Goal: Transaction & Acquisition: Book appointment/travel/reservation

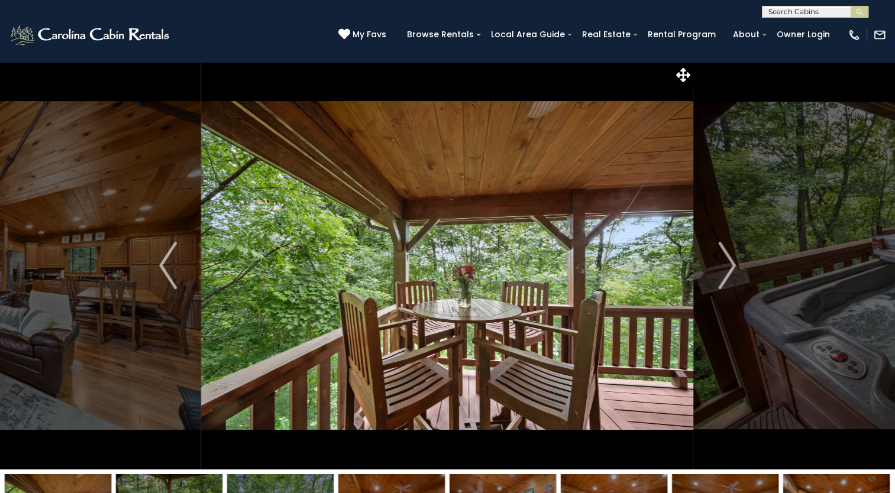
click at [294, 84] on img at bounding box center [447, 266] width 492 height 408
click at [731, 255] on img "Next" at bounding box center [727, 265] width 18 height 47
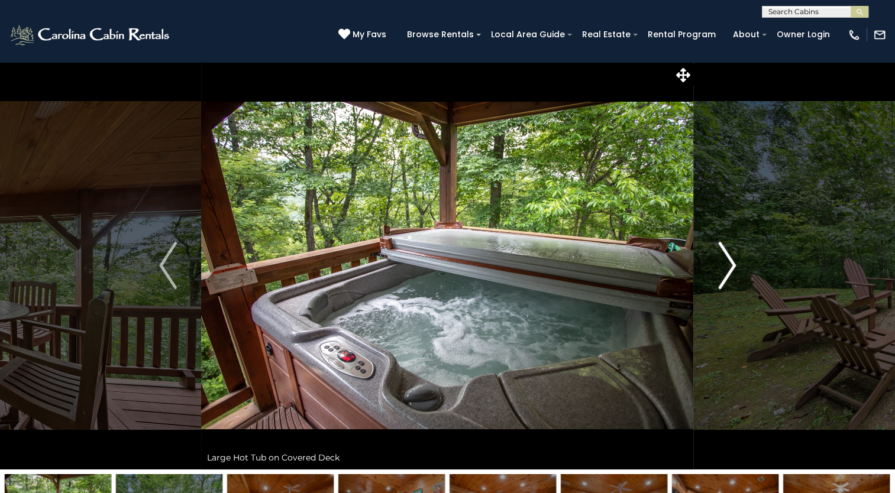
click at [725, 260] on img "Next" at bounding box center [727, 265] width 18 height 47
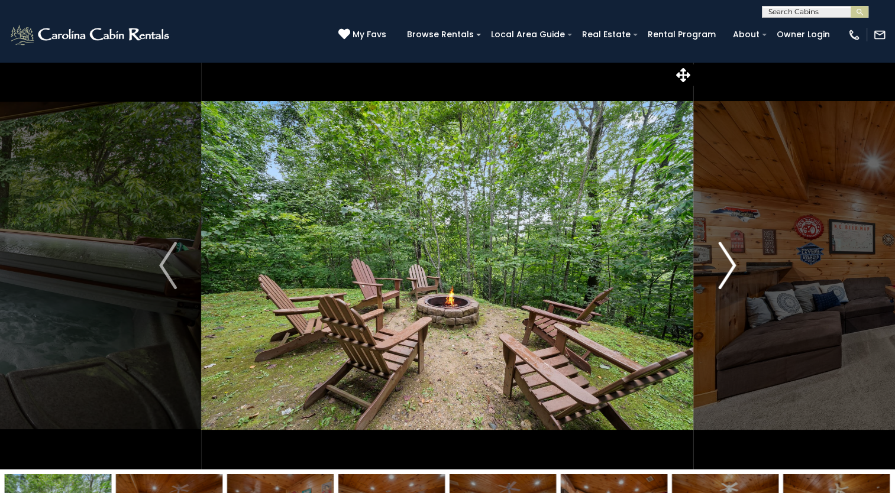
click at [725, 260] on img "Next" at bounding box center [727, 265] width 18 height 47
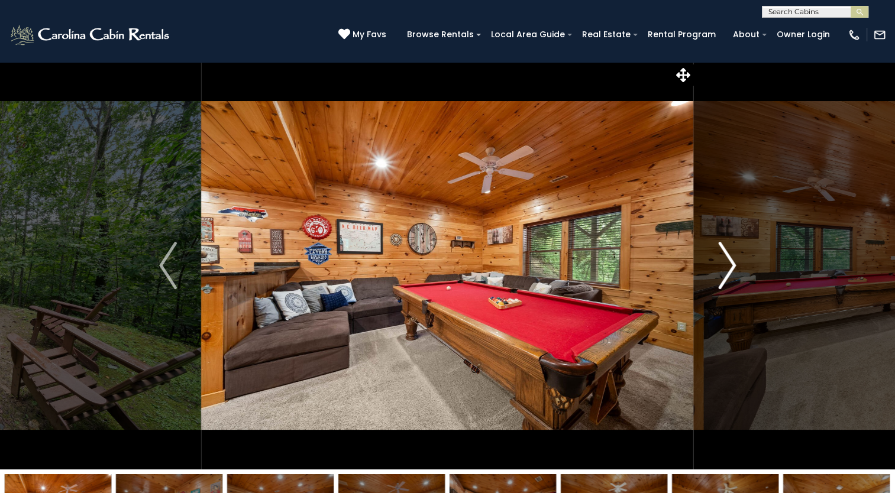
click at [725, 260] on img "Next" at bounding box center [727, 265] width 18 height 47
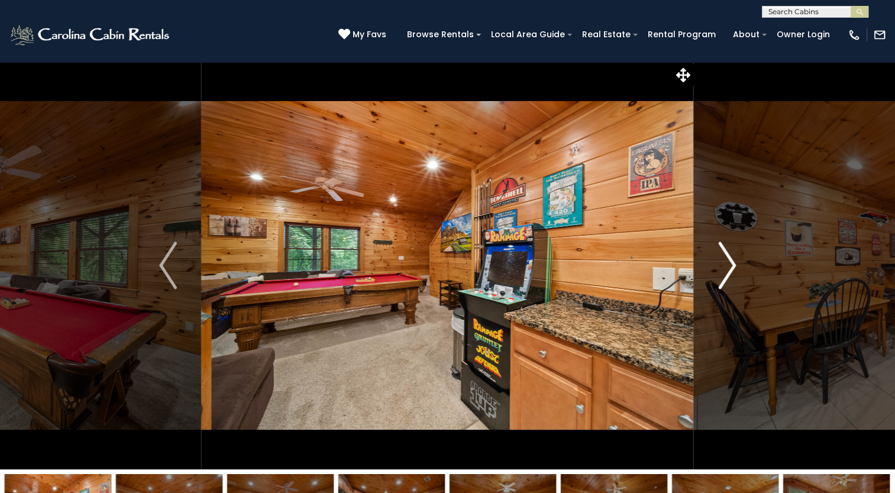
click at [725, 260] on img "Next" at bounding box center [727, 265] width 18 height 47
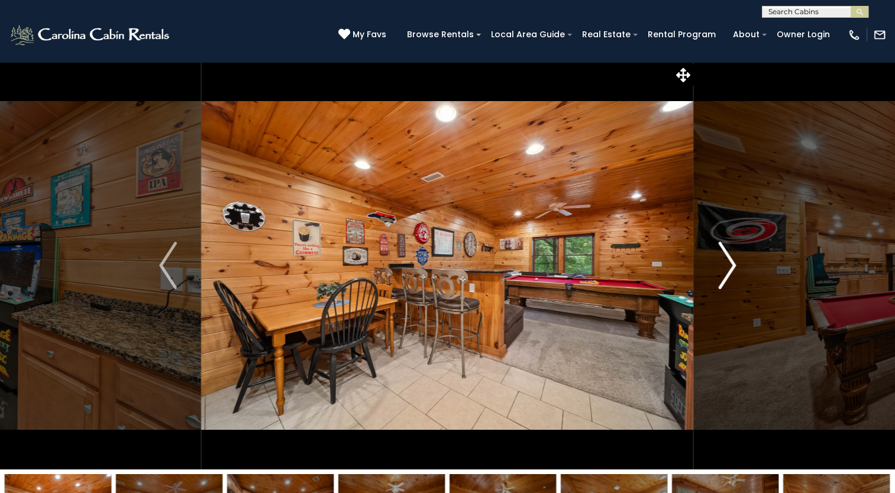
click at [725, 260] on img "Next" at bounding box center [727, 265] width 18 height 47
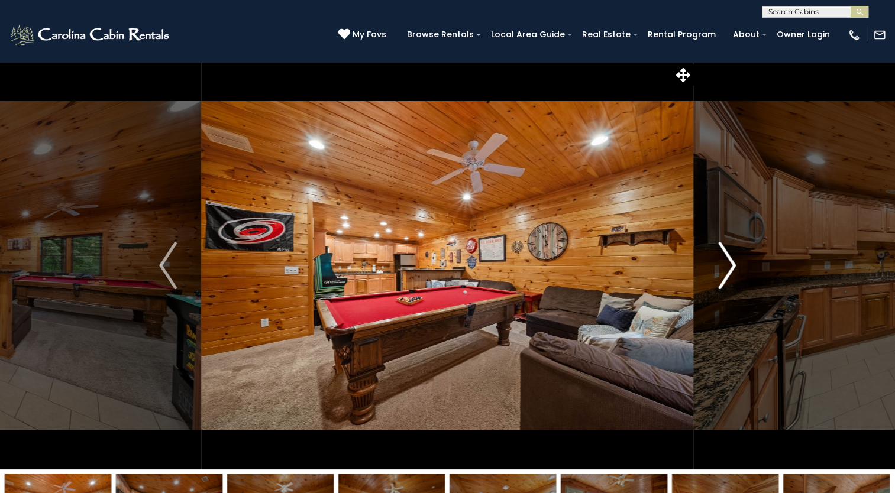
click at [725, 260] on img "Next" at bounding box center [727, 265] width 18 height 47
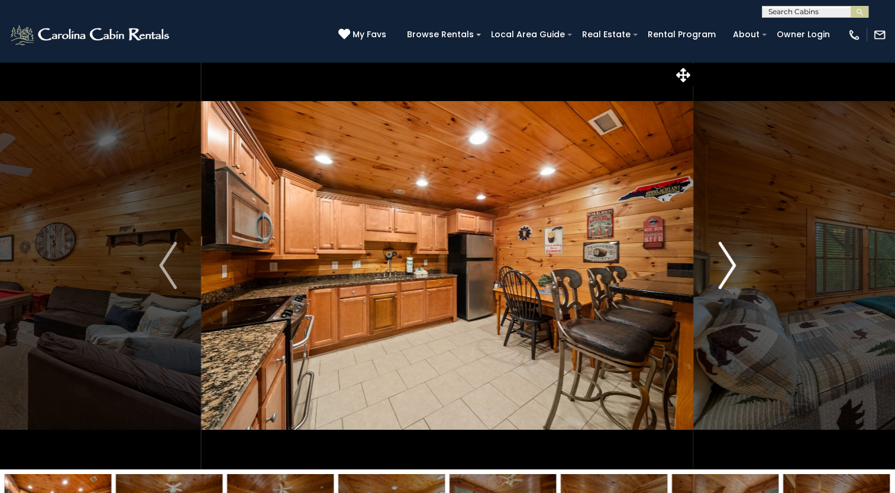
click at [725, 260] on img "Next" at bounding box center [727, 265] width 18 height 47
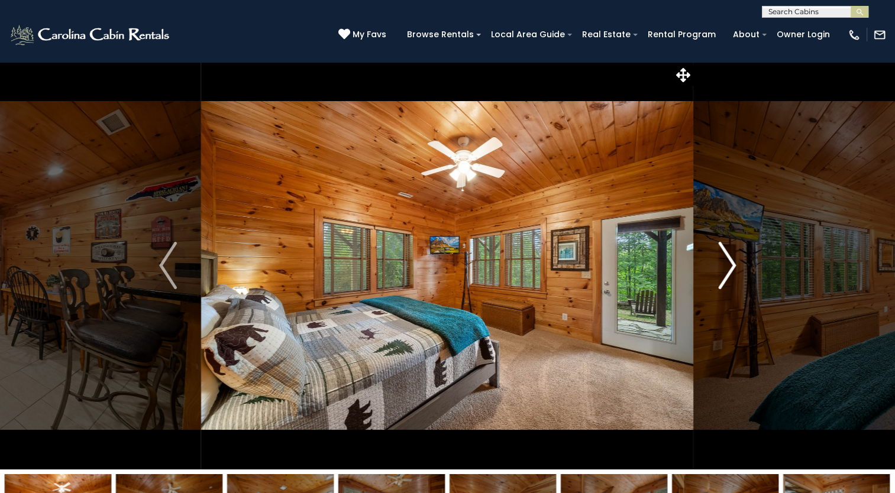
click at [725, 260] on img "Next" at bounding box center [727, 265] width 18 height 47
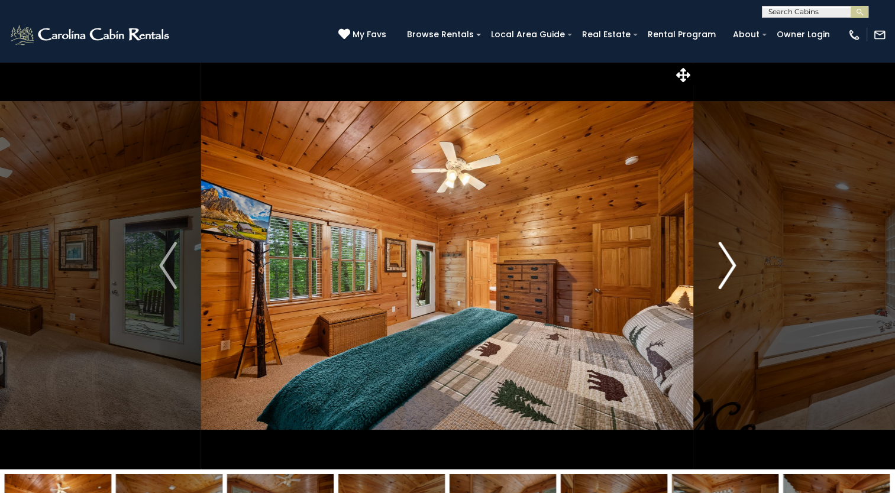
drag, startPoint x: 725, startPoint y: 260, endPoint x: 720, endPoint y: 233, distance: 27.7
click at [720, 233] on button "Next" at bounding box center [727, 266] width 66 height 408
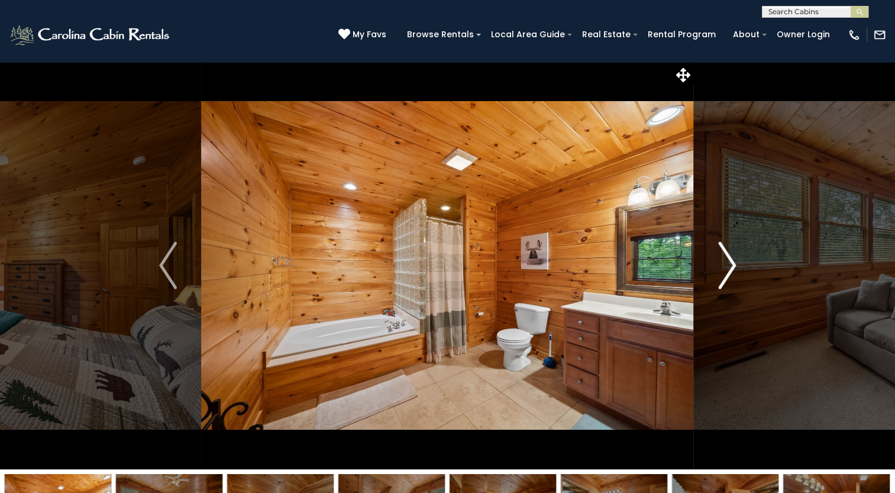
click at [719, 262] on img "Next" at bounding box center [727, 265] width 18 height 47
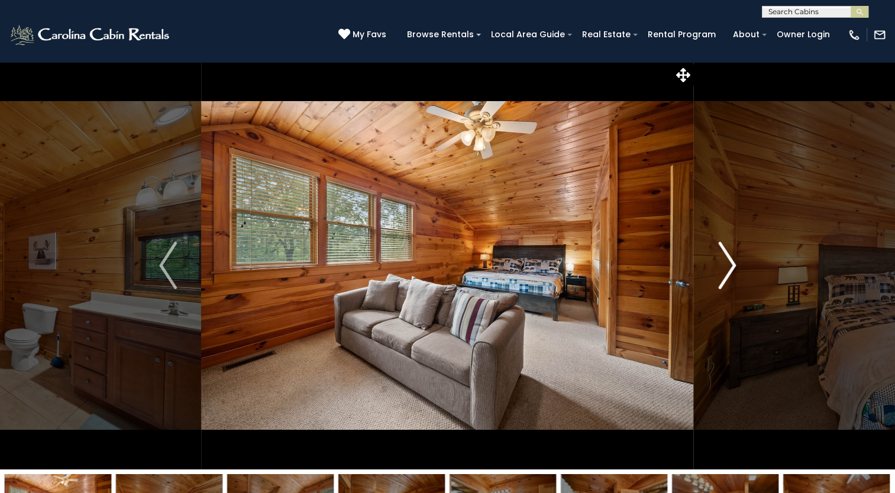
click at [719, 262] on img "Next" at bounding box center [727, 265] width 18 height 47
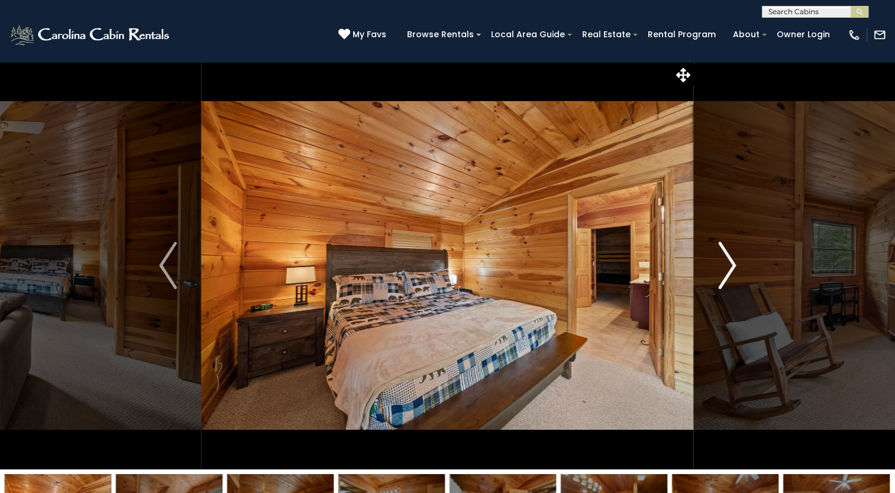
click at [719, 262] on img "Next" at bounding box center [727, 265] width 18 height 47
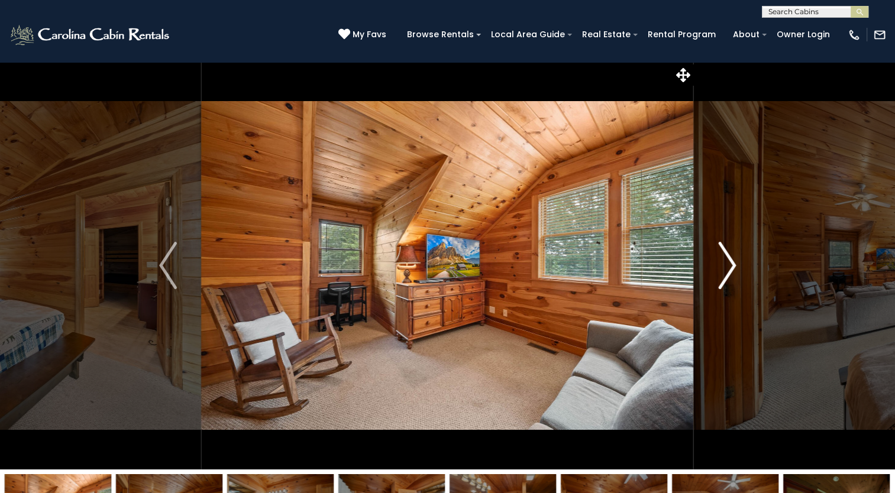
click at [719, 262] on img "Next" at bounding box center [727, 265] width 18 height 47
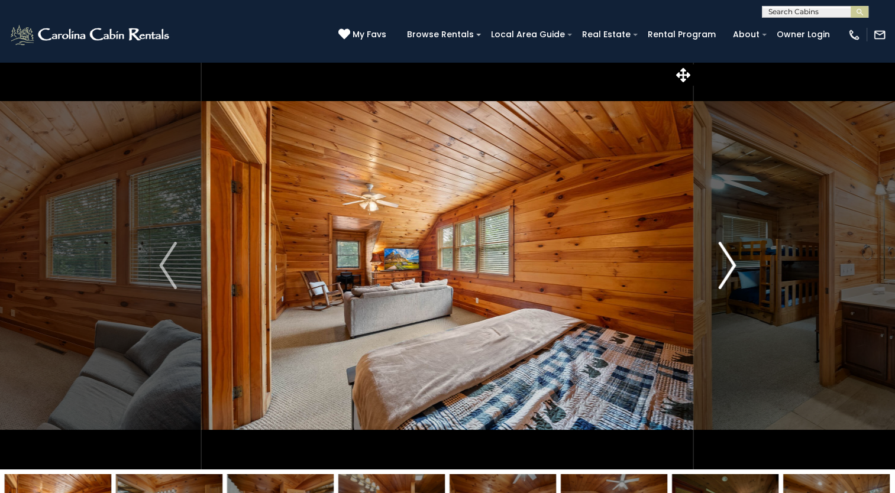
click at [719, 262] on img "Next" at bounding box center [727, 265] width 18 height 47
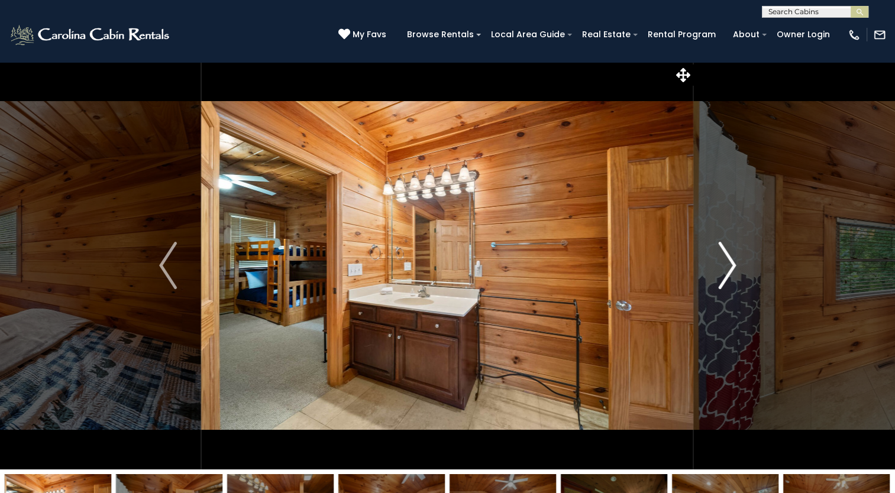
click at [719, 262] on img "Next" at bounding box center [727, 265] width 18 height 47
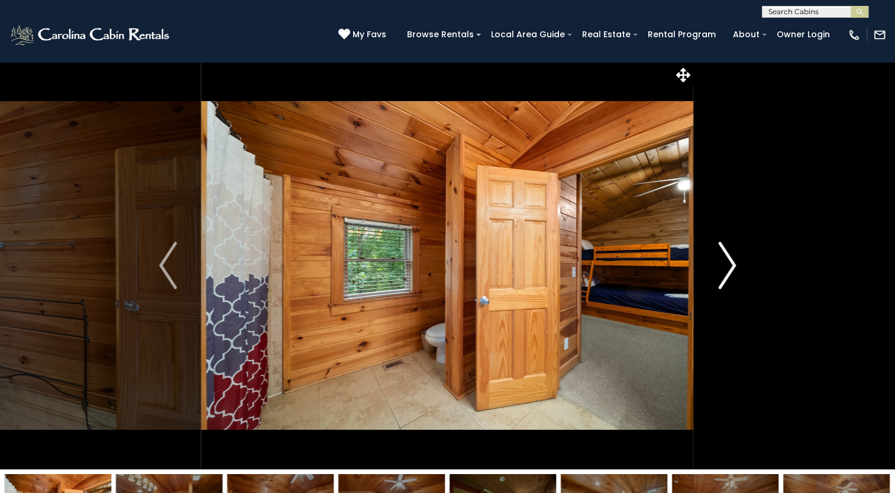
click at [719, 262] on img "Next" at bounding box center [727, 265] width 18 height 47
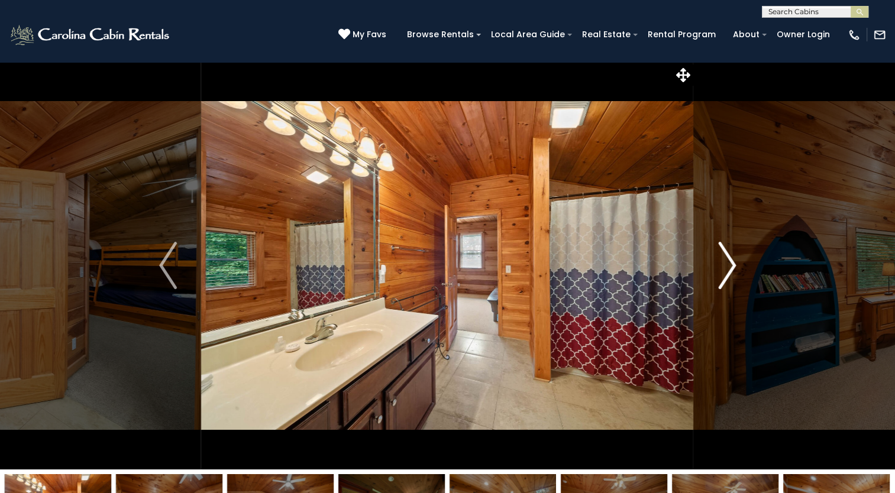
click at [719, 262] on img "Next" at bounding box center [727, 265] width 18 height 47
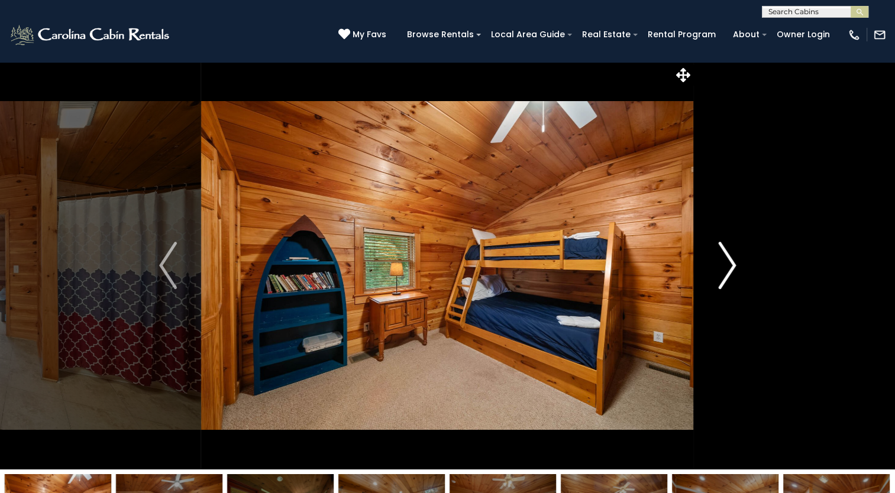
click at [719, 262] on img "Next" at bounding box center [727, 265] width 18 height 47
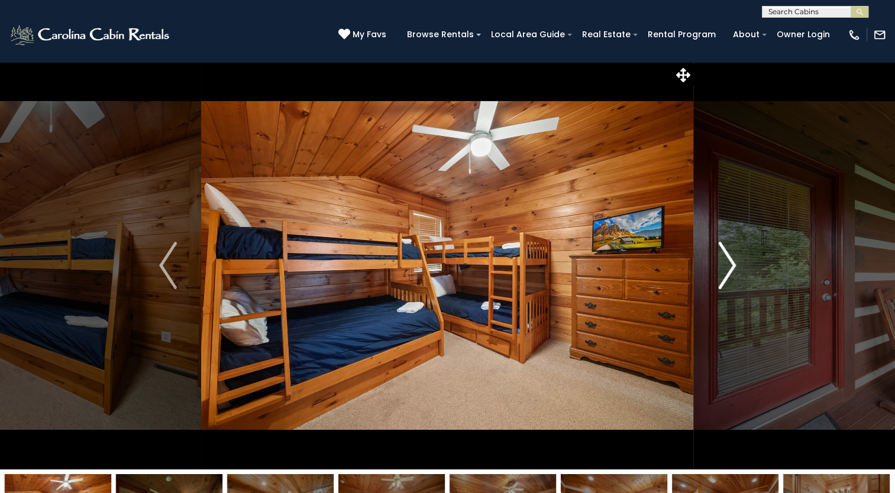
click at [719, 262] on img "Next" at bounding box center [727, 265] width 18 height 47
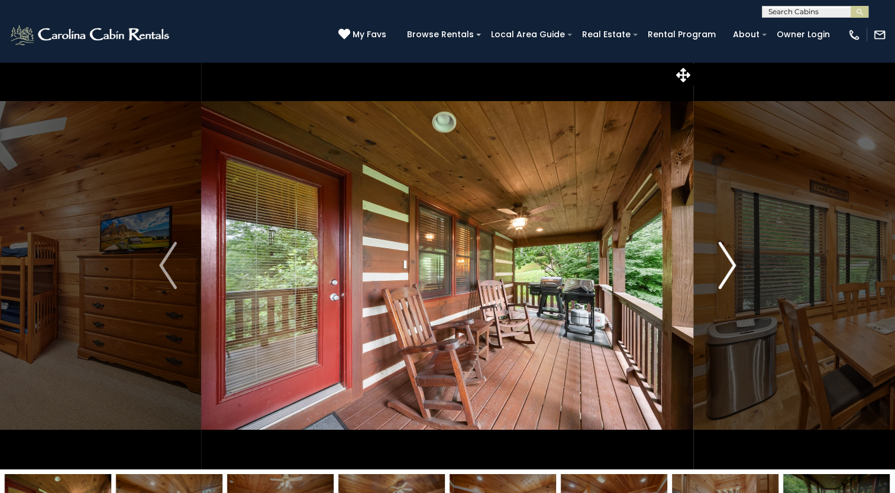
click at [719, 262] on img "Next" at bounding box center [727, 265] width 18 height 47
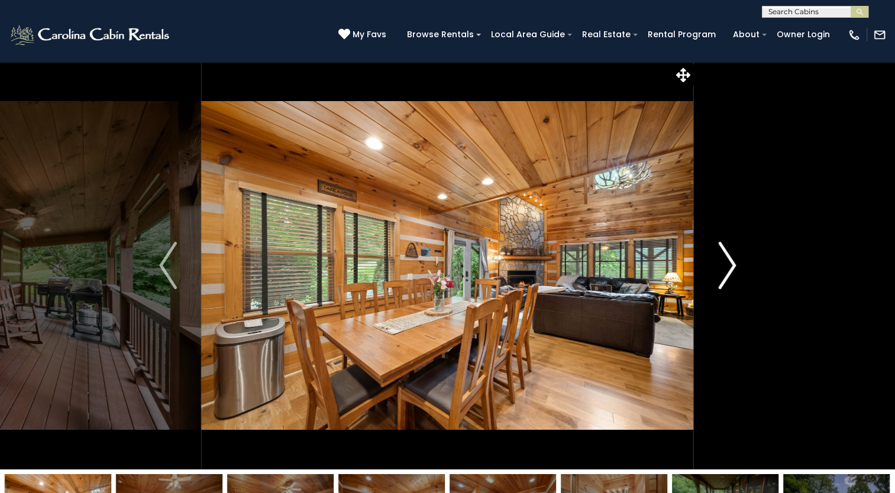
click at [719, 262] on img "Next" at bounding box center [727, 265] width 18 height 47
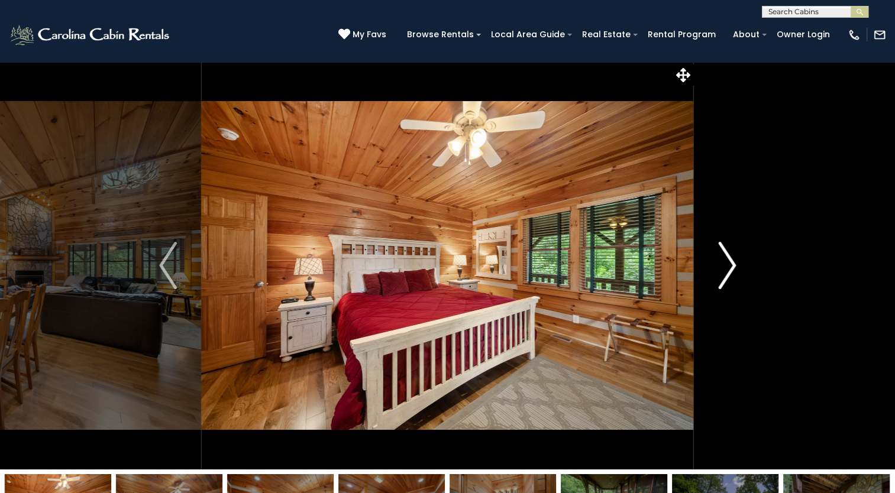
click at [719, 262] on img "Next" at bounding box center [727, 265] width 18 height 47
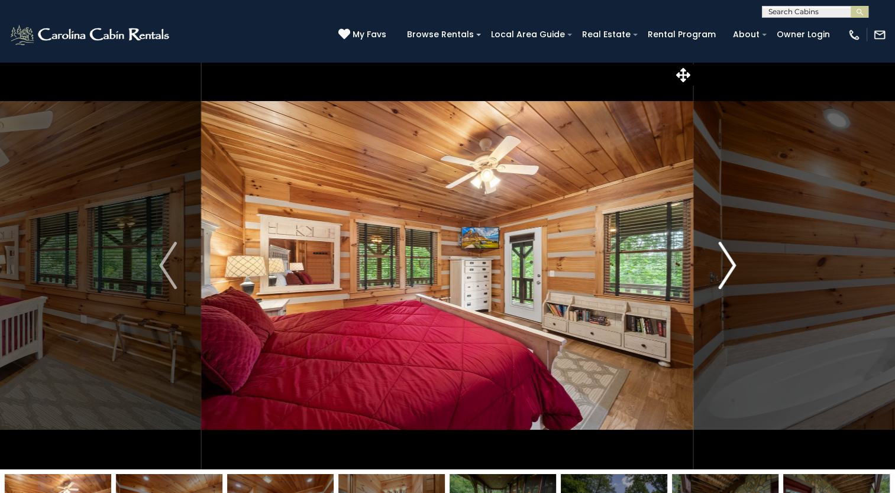
click at [719, 262] on img "Next" at bounding box center [727, 265] width 18 height 47
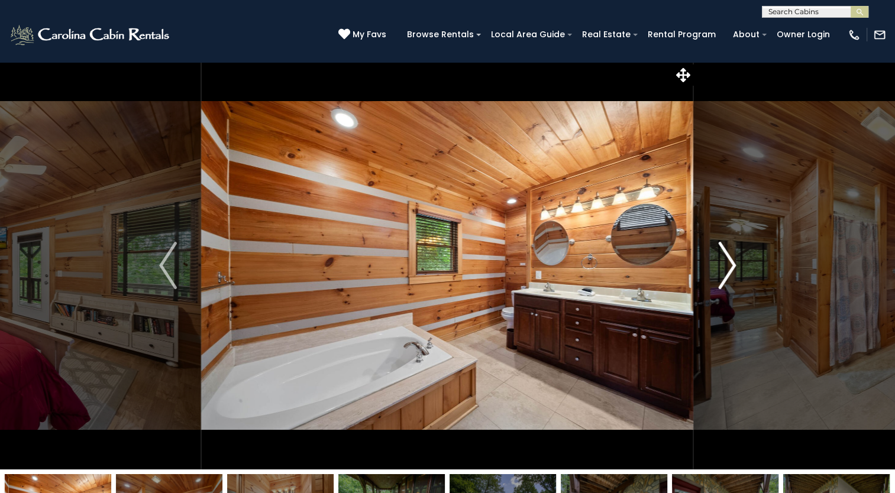
click at [719, 262] on img "Next" at bounding box center [727, 265] width 18 height 47
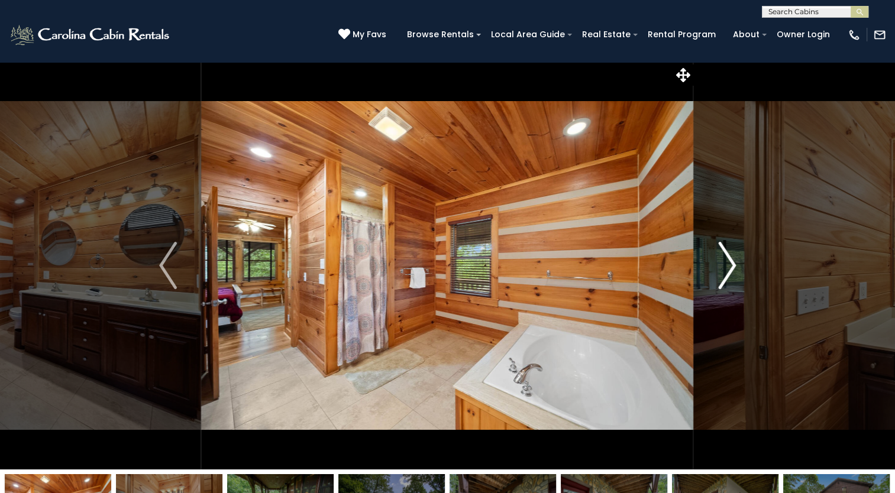
click at [719, 262] on img "Next" at bounding box center [727, 265] width 18 height 47
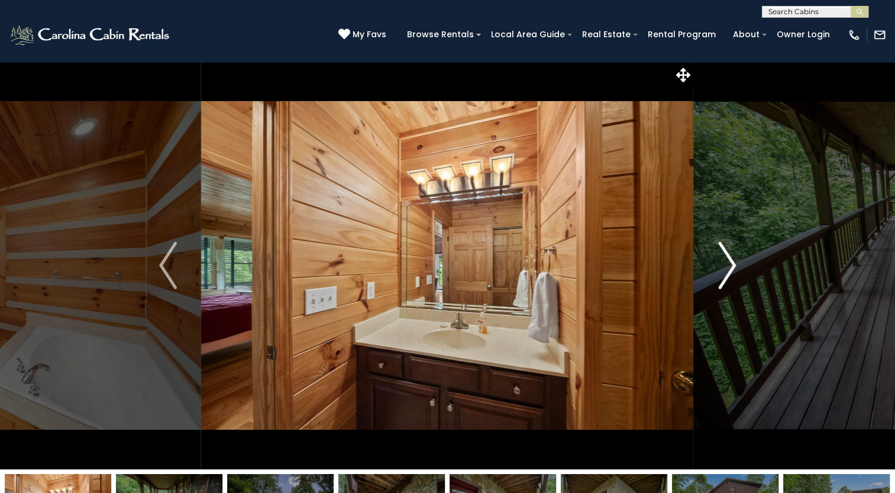
click at [719, 262] on img "Next" at bounding box center [727, 265] width 18 height 47
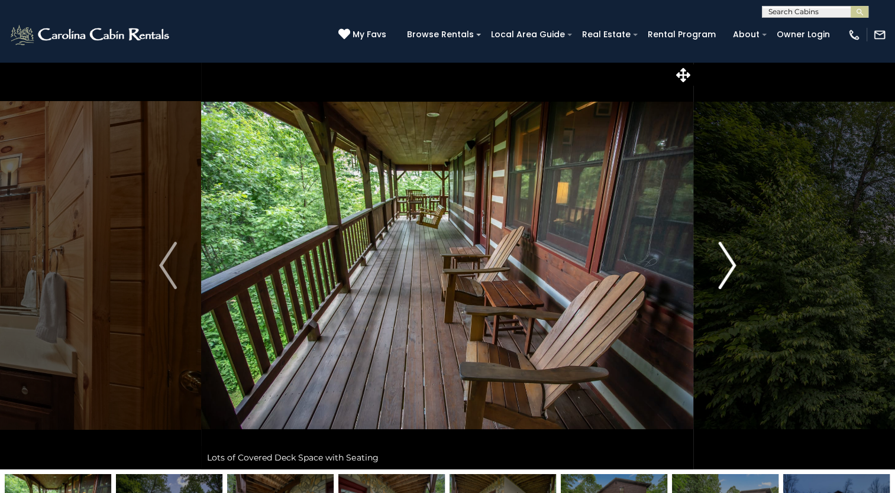
click at [719, 262] on img "Next" at bounding box center [727, 265] width 18 height 47
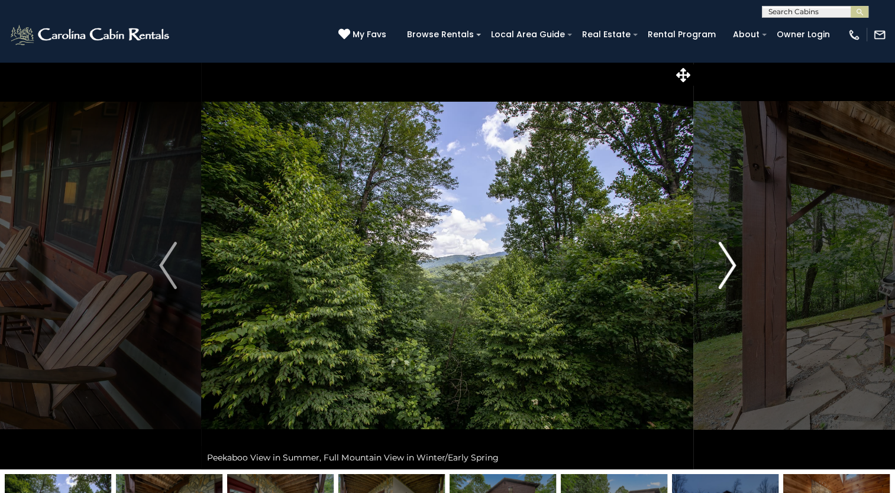
click at [719, 262] on img "Next" at bounding box center [727, 265] width 18 height 47
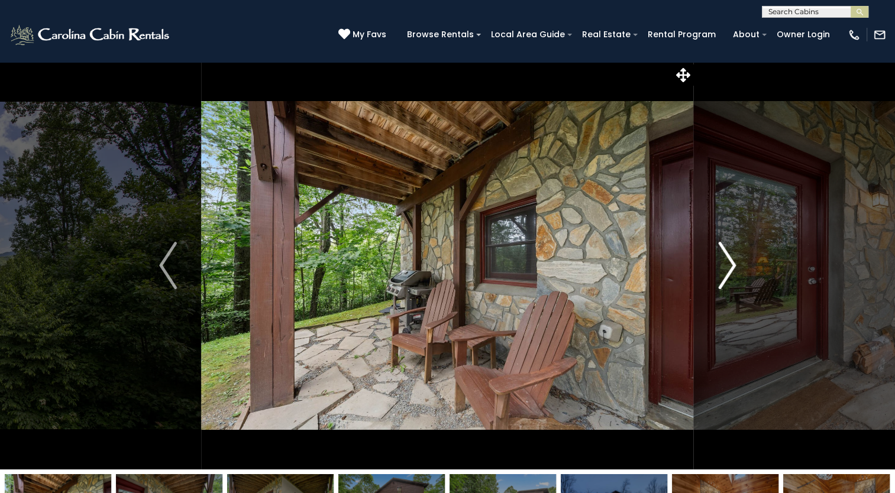
click at [719, 262] on img "Next" at bounding box center [727, 265] width 18 height 47
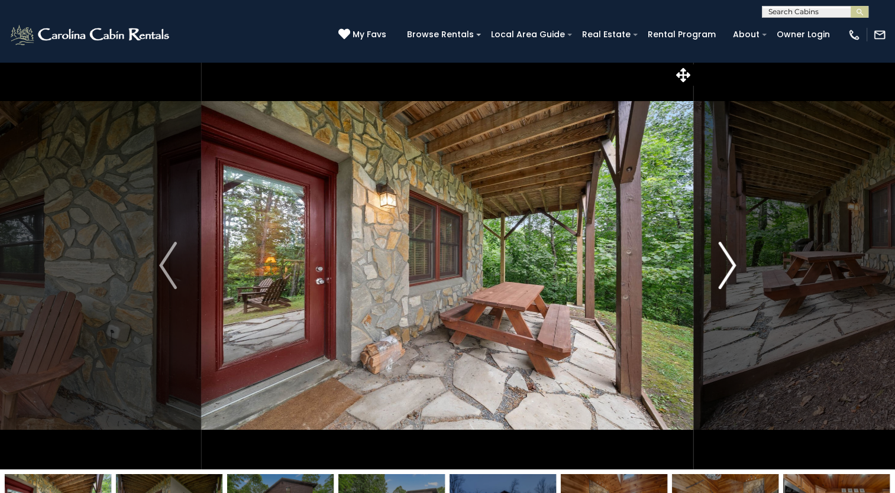
click at [719, 262] on img "Next" at bounding box center [727, 265] width 18 height 47
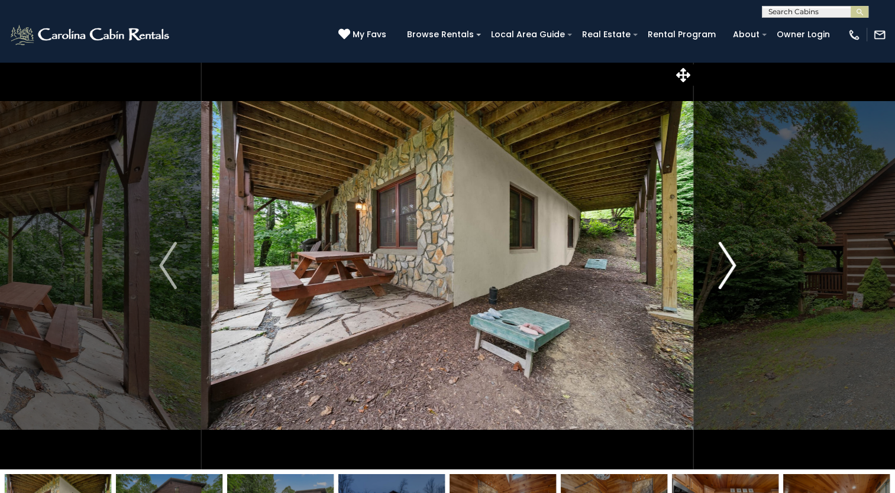
click at [719, 262] on img "Next" at bounding box center [727, 265] width 18 height 47
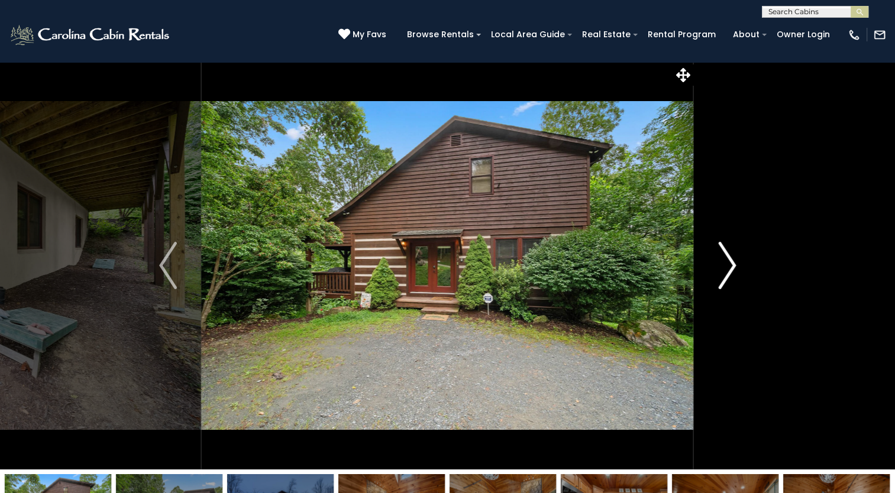
click at [719, 262] on img "Next" at bounding box center [727, 265] width 18 height 47
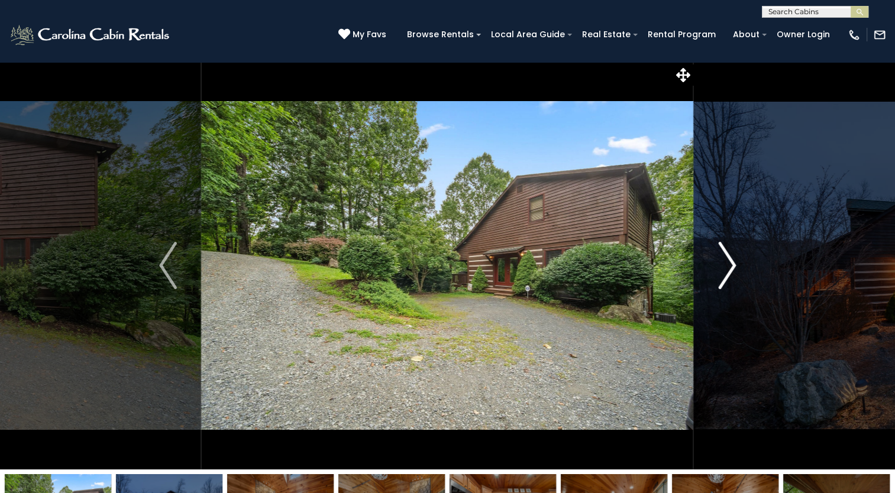
click at [719, 262] on img "Next" at bounding box center [727, 265] width 18 height 47
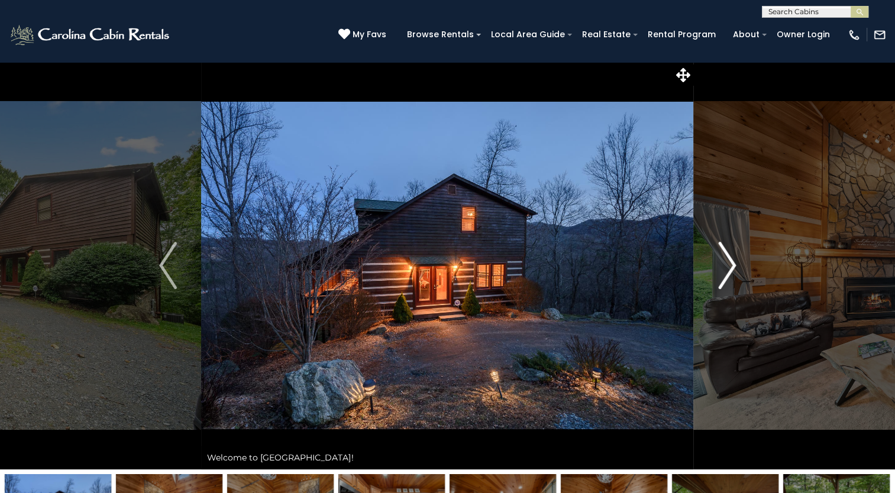
click at [719, 262] on img "Next" at bounding box center [727, 265] width 18 height 47
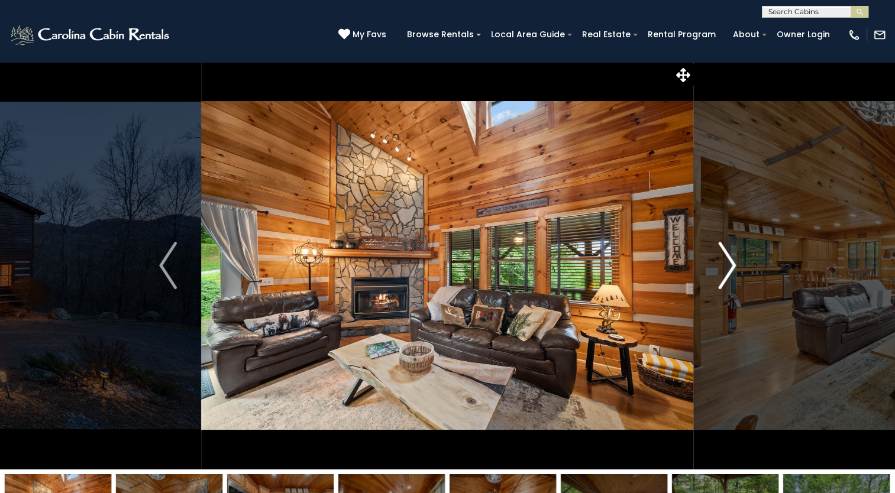
click at [719, 262] on img "Next" at bounding box center [727, 265] width 18 height 47
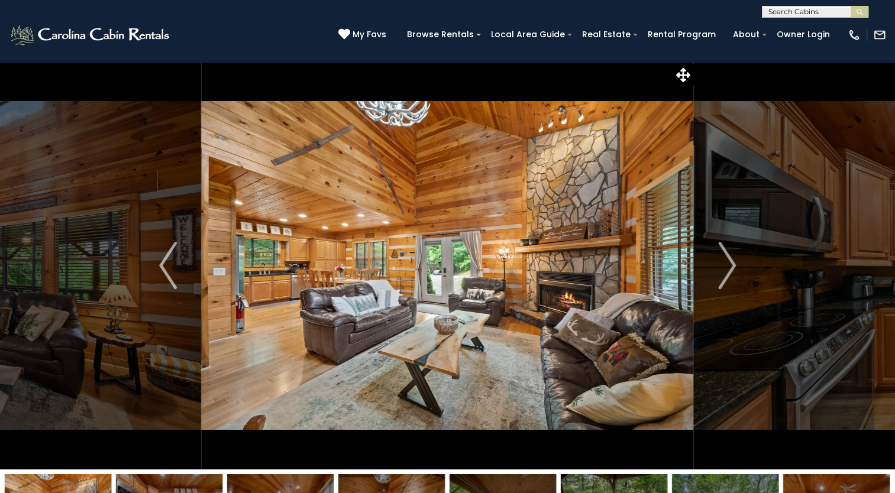
click at [514, 292] on img at bounding box center [447, 266] width 492 height 408
click at [718, 278] on img "Next" at bounding box center [727, 265] width 18 height 47
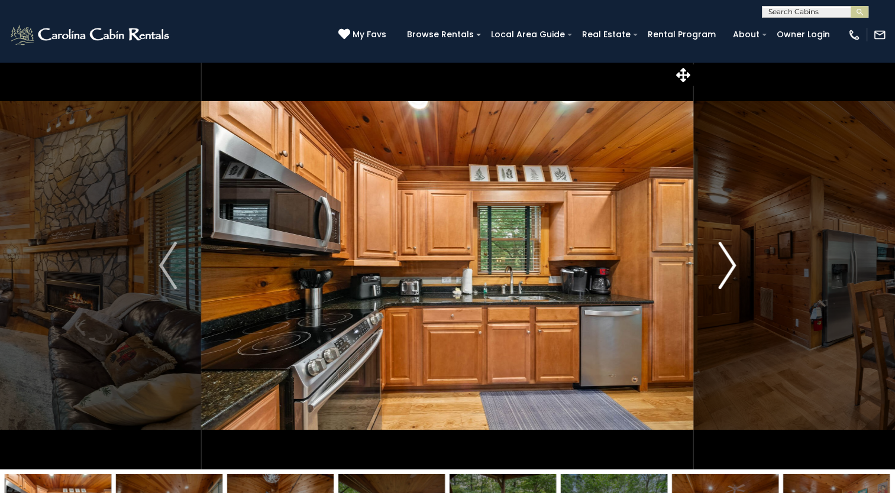
click at [718, 278] on img "Next" at bounding box center [727, 265] width 18 height 47
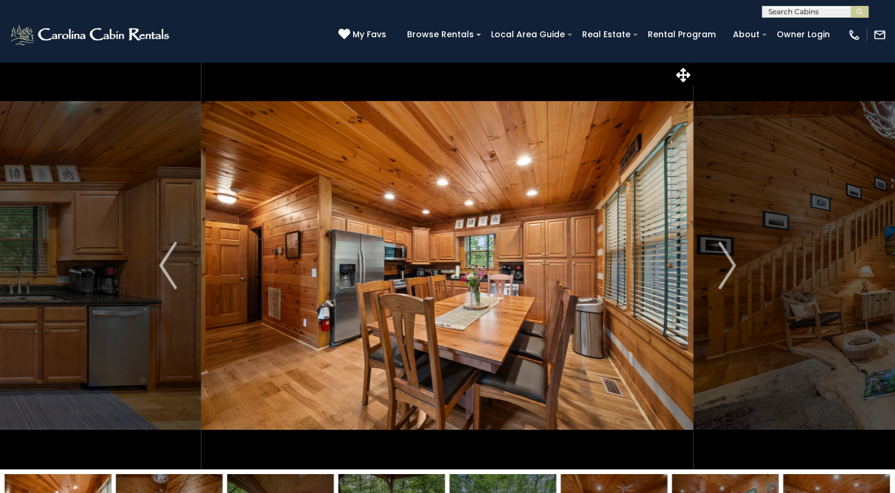
click at [418, 329] on img at bounding box center [447, 266] width 492 height 408
click at [729, 270] on img "Next" at bounding box center [727, 265] width 18 height 47
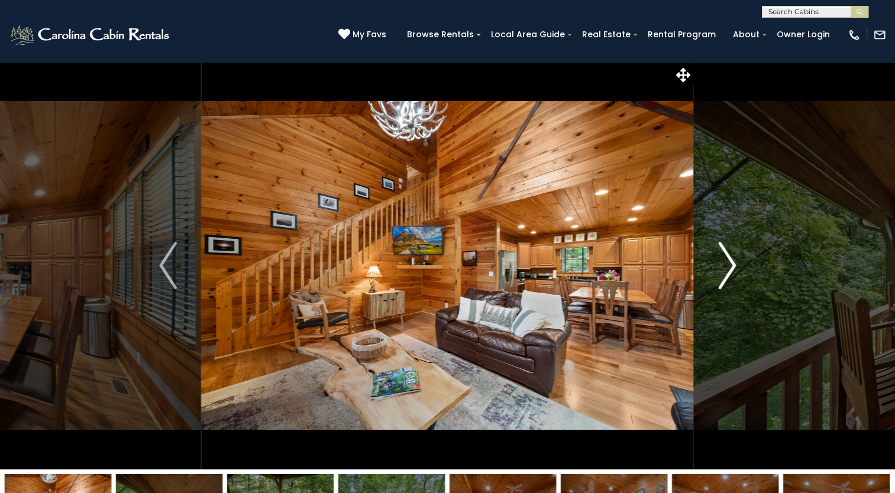
click at [729, 270] on img "Next" at bounding box center [727, 265] width 18 height 47
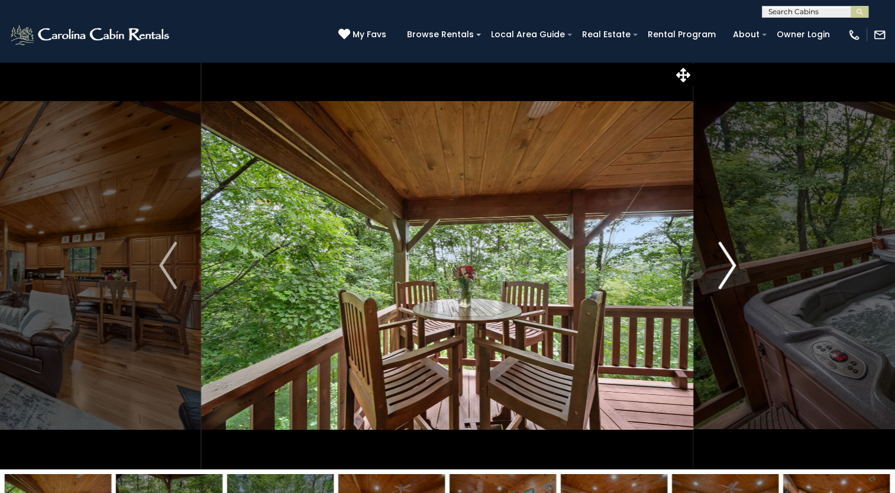
click at [729, 270] on img "Next" at bounding box center [727, 265] width 18 height 47
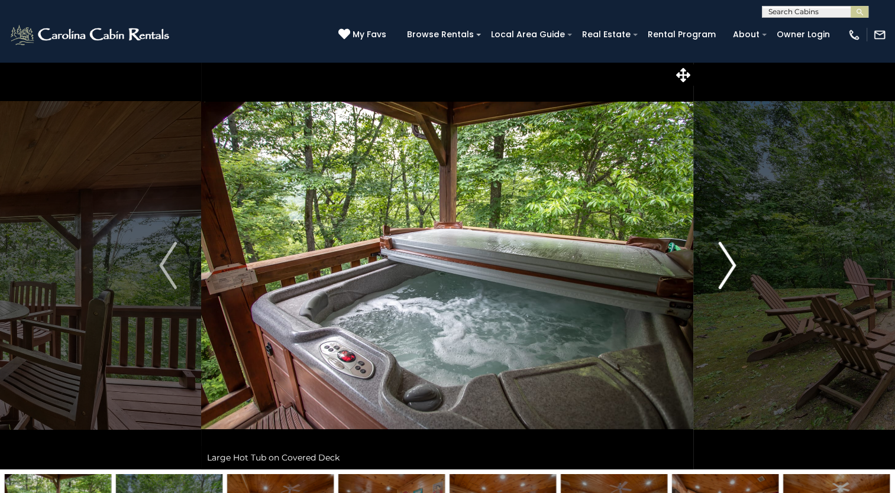
click at [729, 270] on img "Next" at bounding box center [727, 265] width 18 height 47
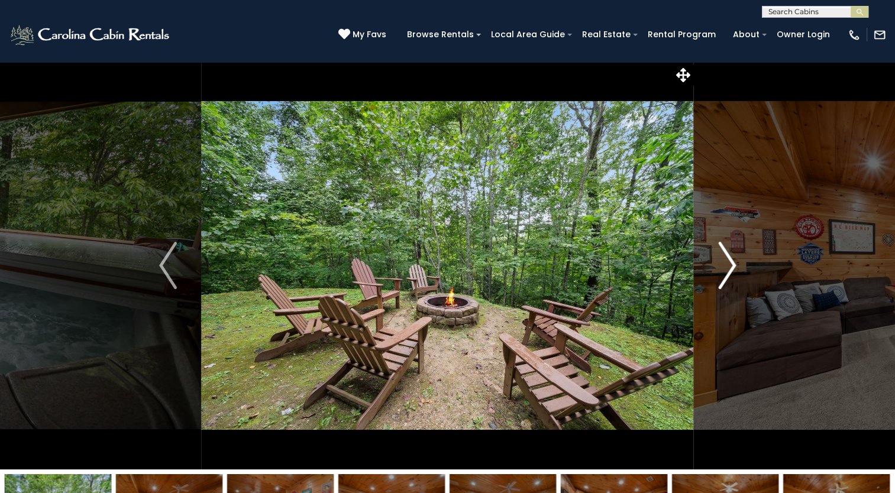
click at [729, 270] on img "Next" at bounding box center [727, 265] width 18 height 47
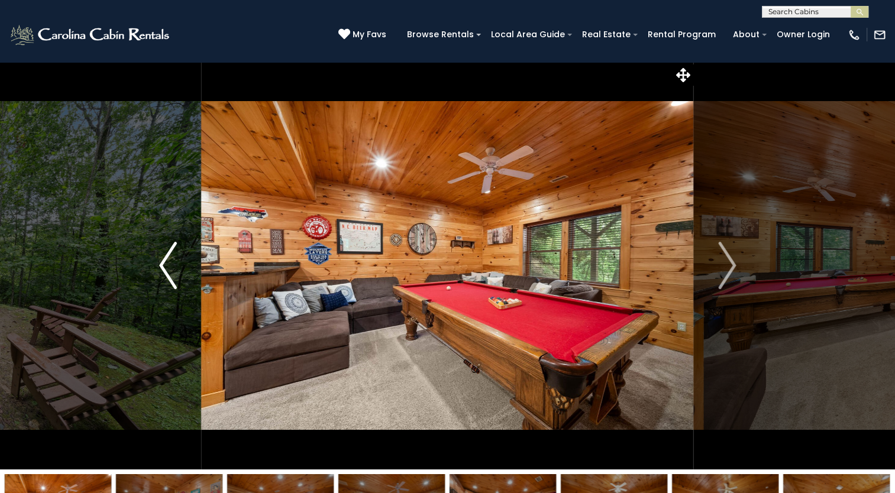
drag, startPoint x: 417, startPoint y: 283, endPoint x: 173, endPoint y: 279, distance: 243.8
click at [173, 279] on img "Previous" at bounding box center [168, 265] width 18 height 47
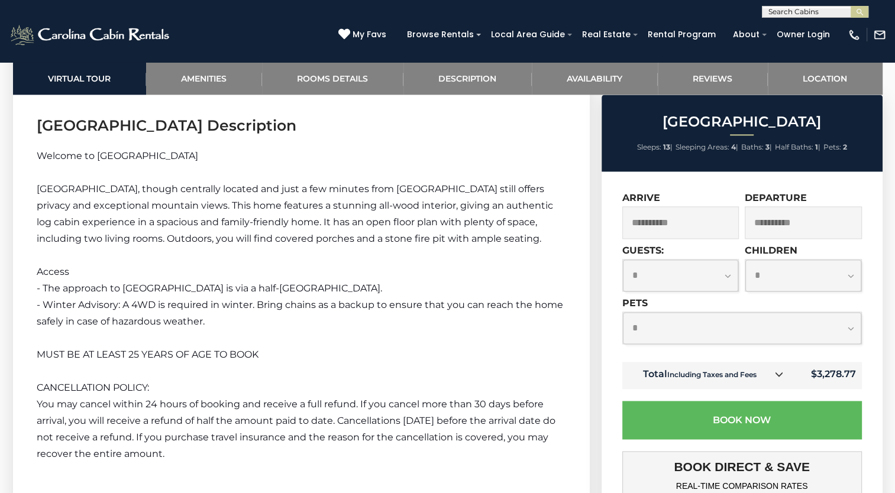
scroll to position [1603, 0]
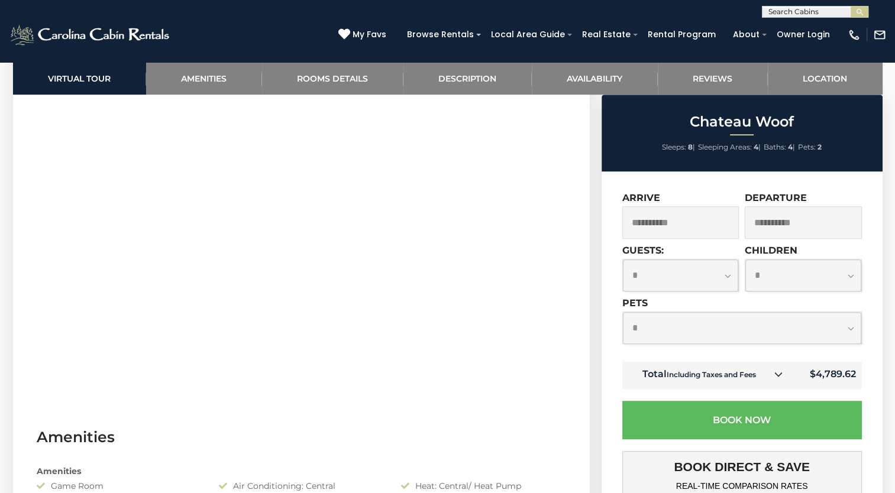
scroll to position [653, 0]
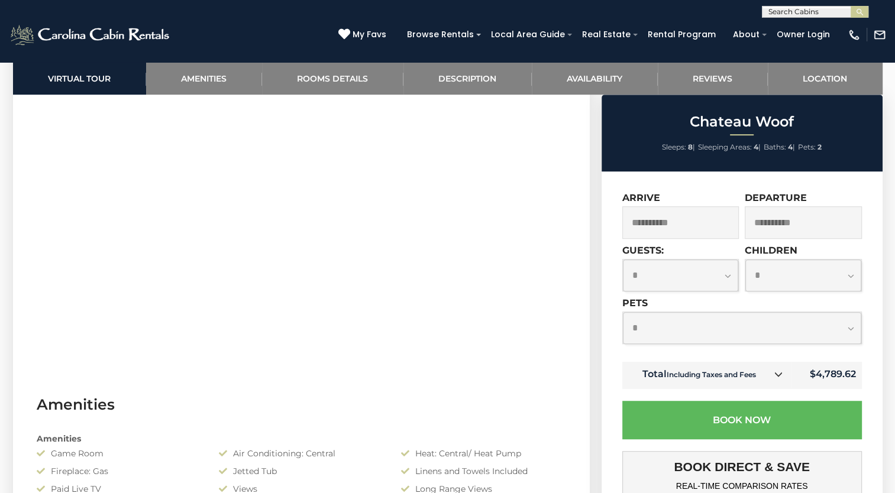
click at [569, 154] on section "Virtual Tour" at bounding box center [301, 196] width 577 height 361
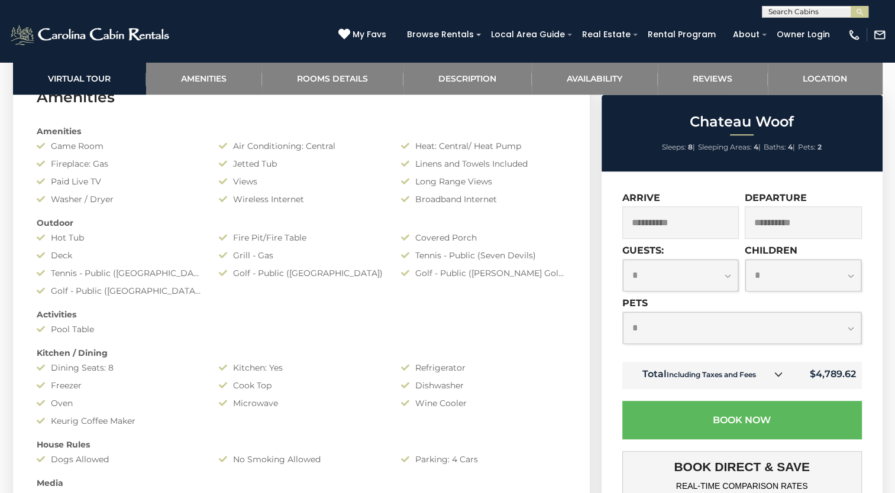
click at [569, 154] on div "Amenities Game Room Air Conditioning: Central Heat: Central/ Heat Pump Fireplac…" at bounding box center [301, 353] width 547 height 467
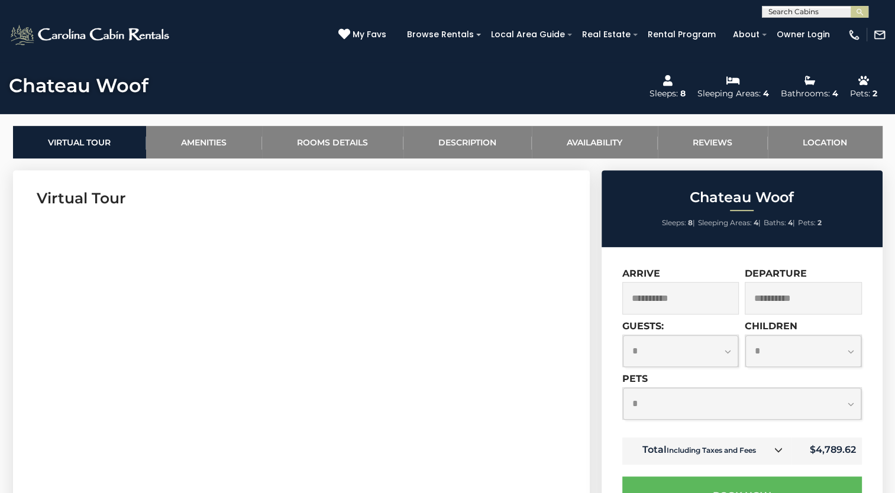
scroll to position [488, 0]
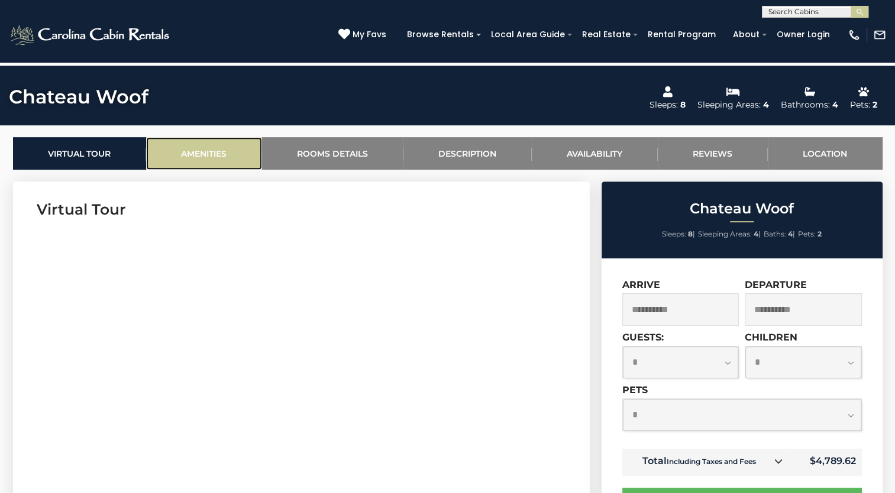
click at [186, 147] on link "Amenities" at bounding box center [204, 153] width 116 height 33
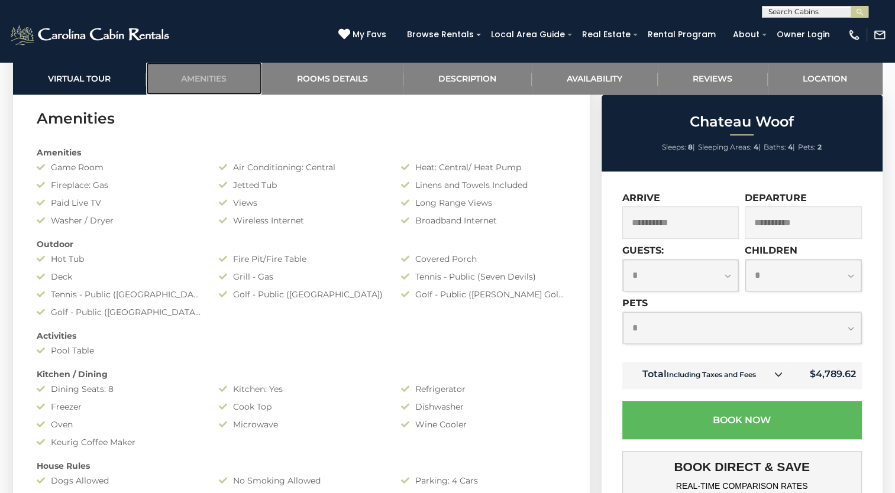
scroll to position [940, 0]
click at [483, 77] on link "Description" at bounding box center [468, 78] width 128 height 33
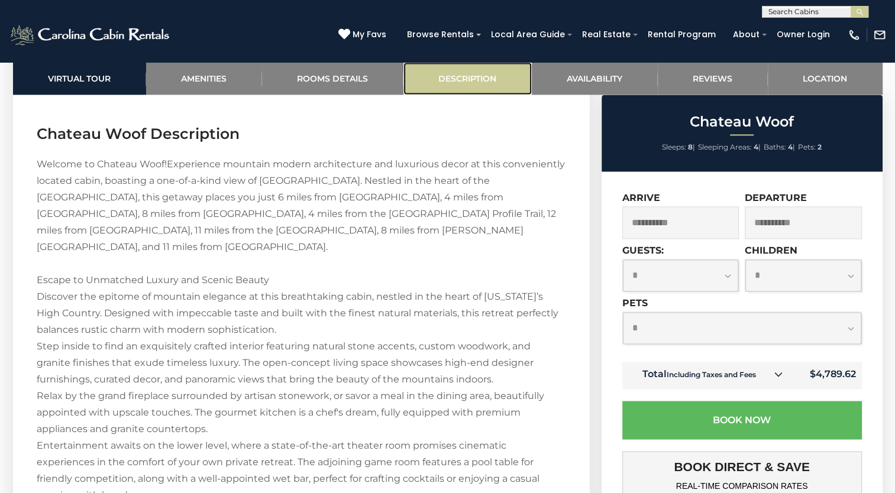
scroll to position [1754, 0]
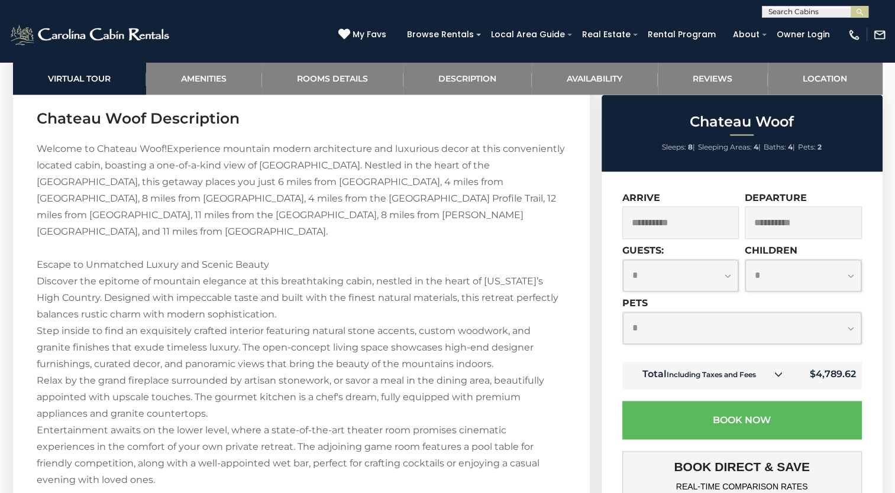
drag, startPoint x: 297, startPoint y: 243, endPoint x: 143, endPoint y: 250, distance: 154.6
click at [143, 250] on div "Welcome to Chateau Woof! Experience mountain modern architecture and luxurious …" at bounding box center [302, 456] width 530 height 630
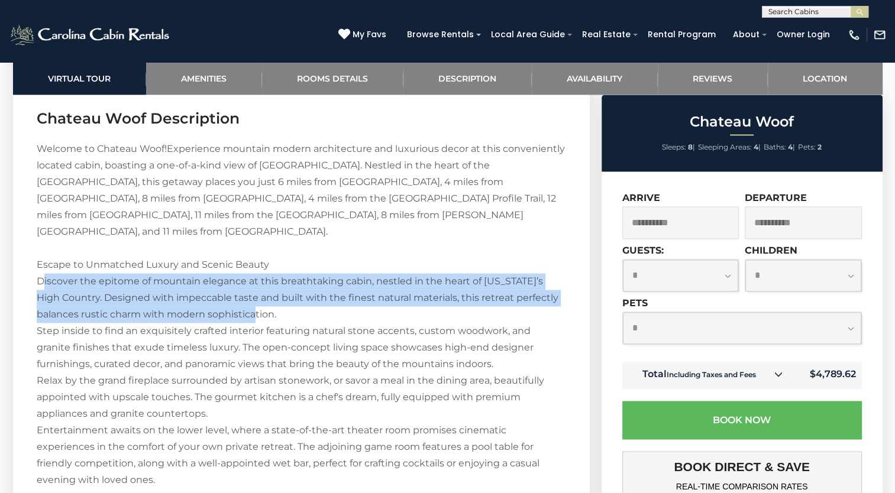
drag, startPoint x: 41, startPoint y: 265, endPoint x: 238, endPoint y: 289, distance: 198.5
click at [238, 289] on div "Welcome to Chateau Woof! Experience mountain modern architecture and luxurious …" at bounding box center [302, 456] width 530 height 630
click at [185, 298] on div "Welcome to Chateau Woof! Experience mountain modern architecture and luxurious …" at bounding box center [302, 456] width 530 height 630
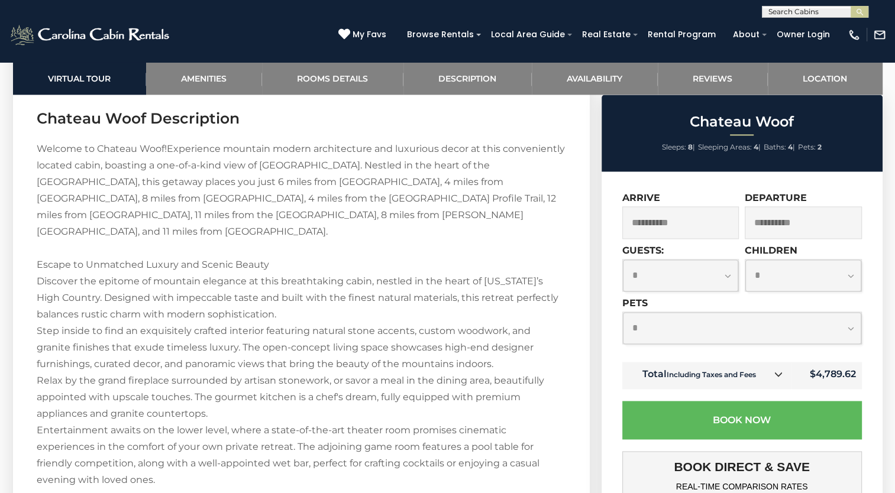
drag, startPoint x: 288, startPoint y: 297, endPoint x: 31, endPoint y: 265, distance: 258.8
click at [31, 265] on section "Chateau Woof Description Welcome to Chateau Woof! Experience mountain modern ar…" at bounding box center [301, 442] width 577 height 703
copy div "Discover the epitome of mountain elegance at this breathtaking cabin, nestled i…"
click at [350, 70] on link "Rooms Details" at bounding box center [332, 78] width 141 height 33
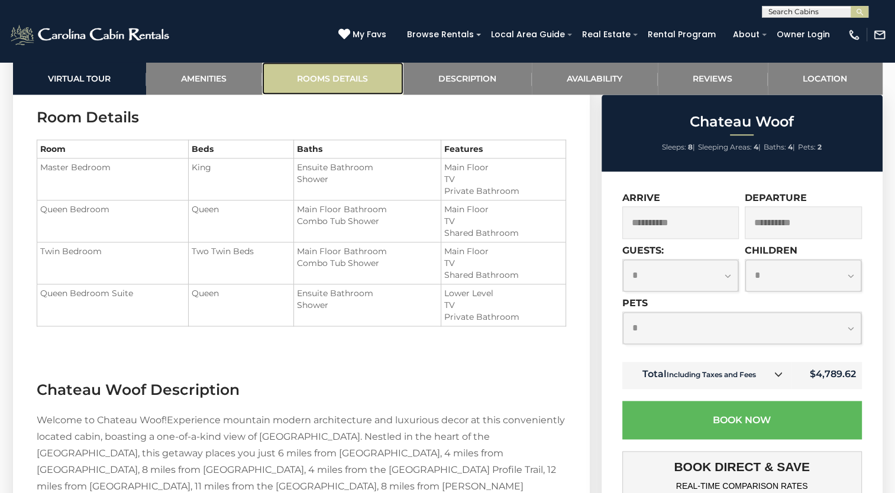
scroll to position [1482, 0]
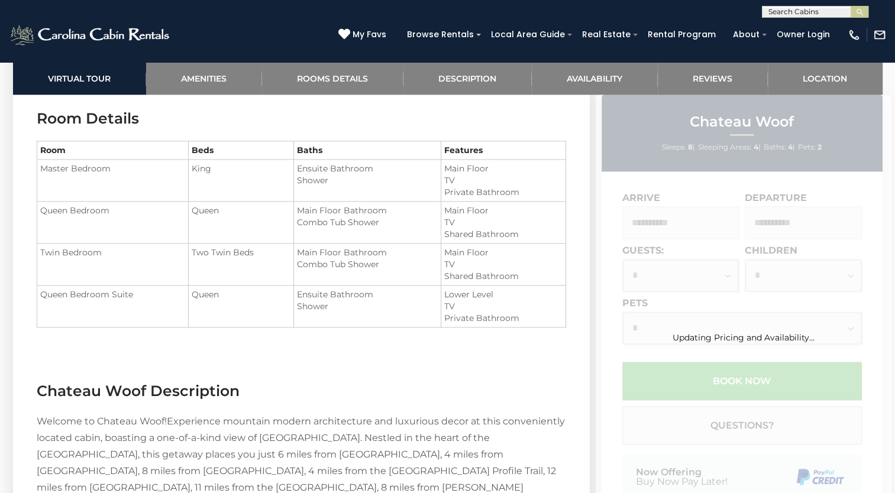
click at [276, 359] on section "Room Details Room Beds Baths Features Master Bedroom King" at bounding box center [301, 227] width 577 height 273
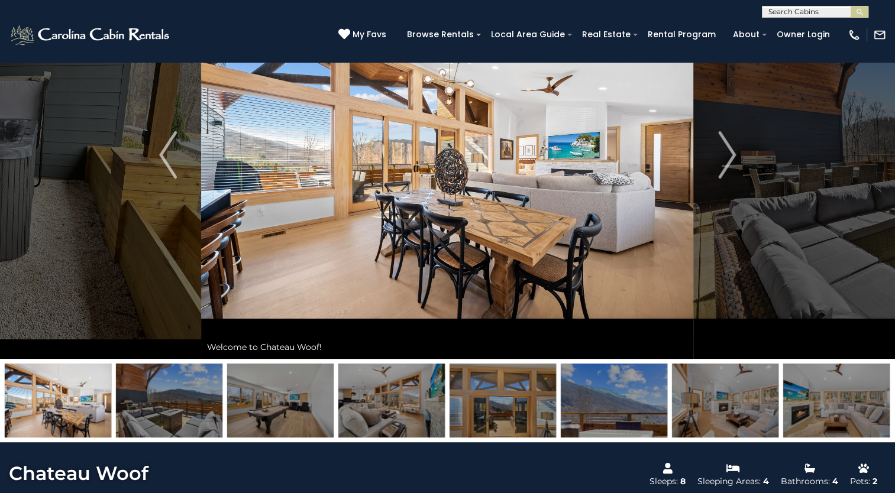
scroll to position [108, 0]
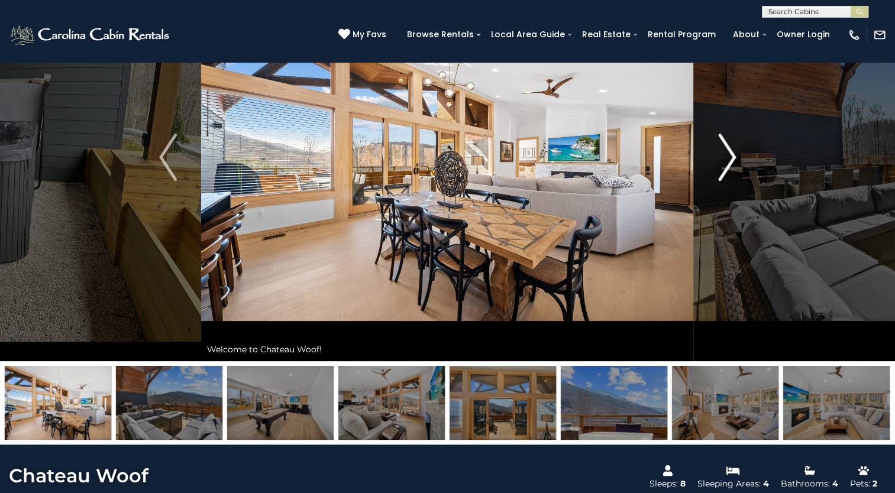
click at [708, 176] on button "Next" at bounding box center [727, 157] width 66 height 408
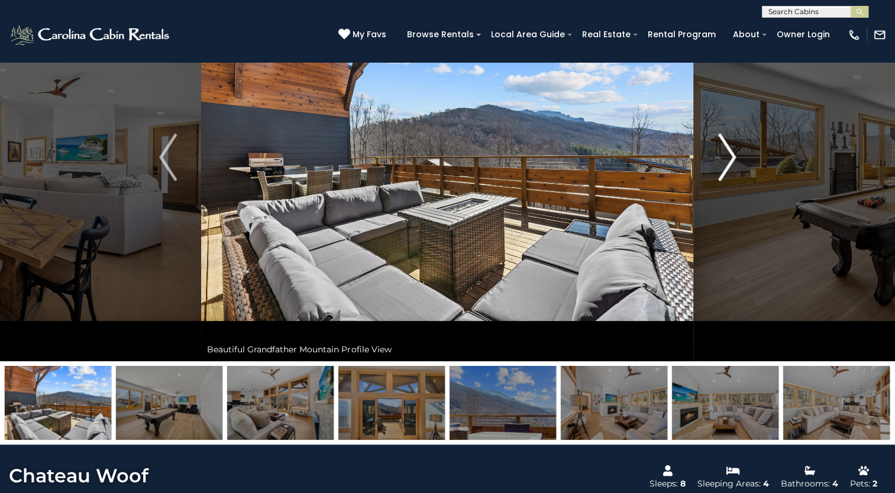
click at [740, 165] on button "Next" at bounding box center [727, 157] width 66 height 408
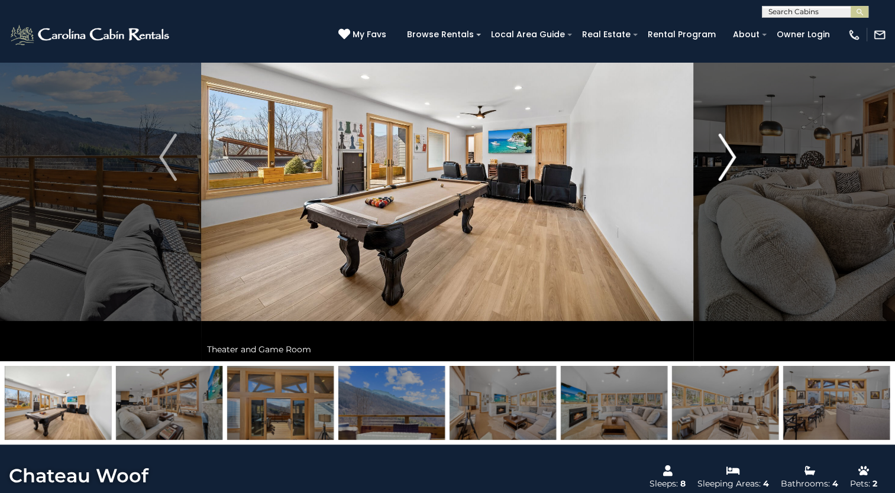
click at [740, 165] on button "Next" at bounding box center [727, 157] width 66 height 408
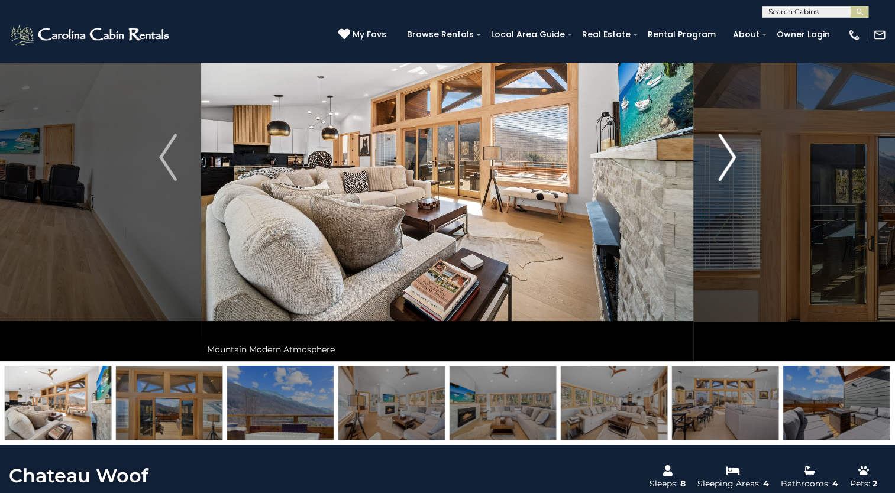
click at [726, 172] on img "Next" at bounding box center [727, 157] width 18 height 47
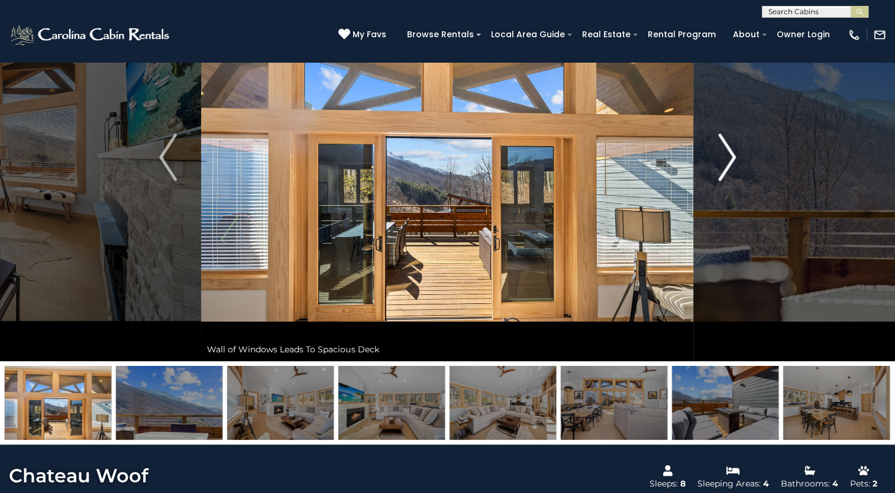
click at [726, 172] on img "Next" at bounding box center [727, 157] width 18 height 47
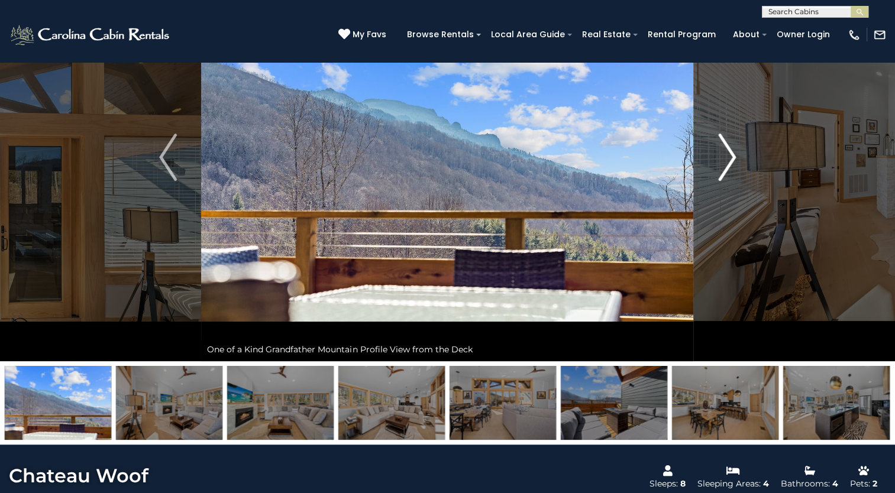
click at [726, 172] on img "Next" at bounding box center [727, 157] width 18 height 47
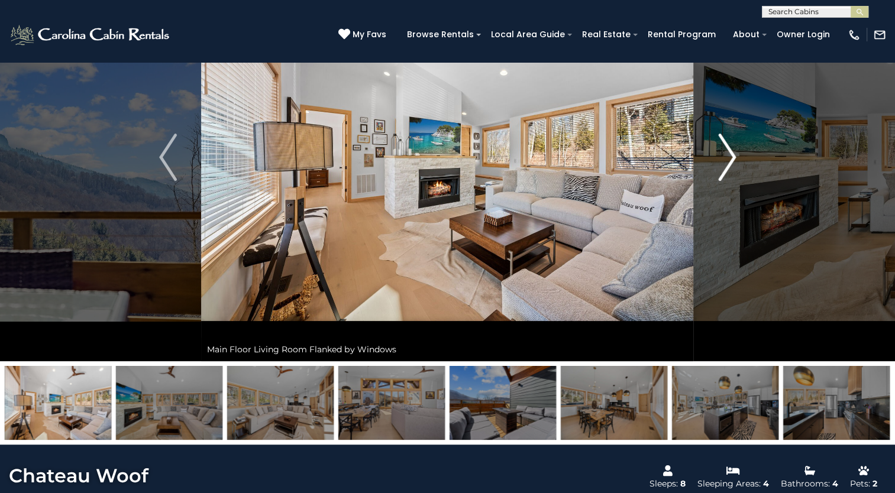
click at [726, 172] on img "Next" at bounding box center [727, 157] width 18 height 47
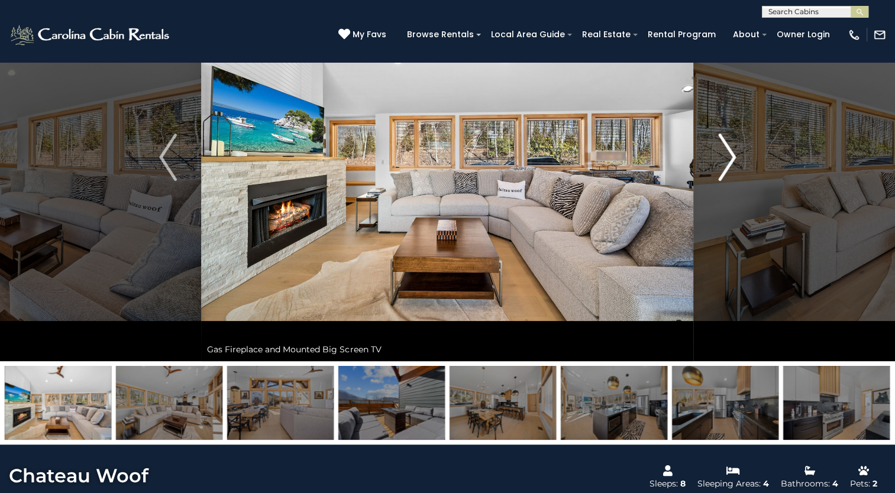
click at [726, 172] on img "Next" at bounding box center [727, 157] width 18 height 47
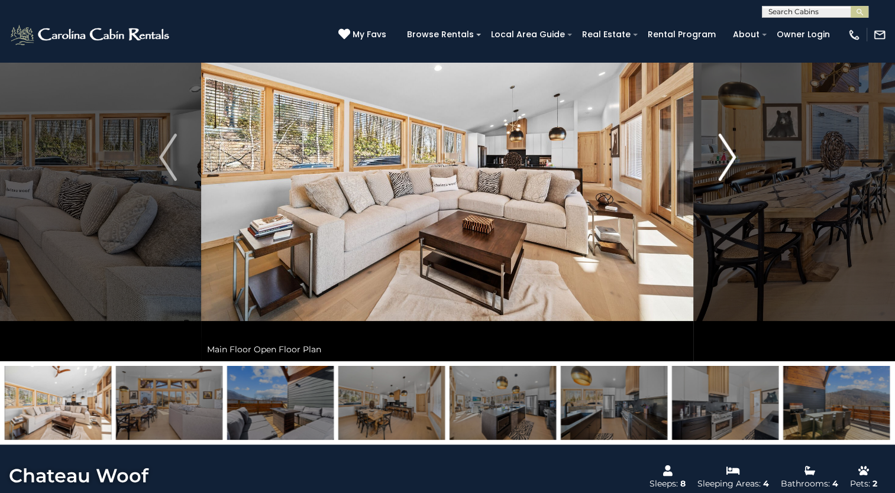
click at [726, 172] on img "Next" at bounding box center [727, 157] width 18 height 47
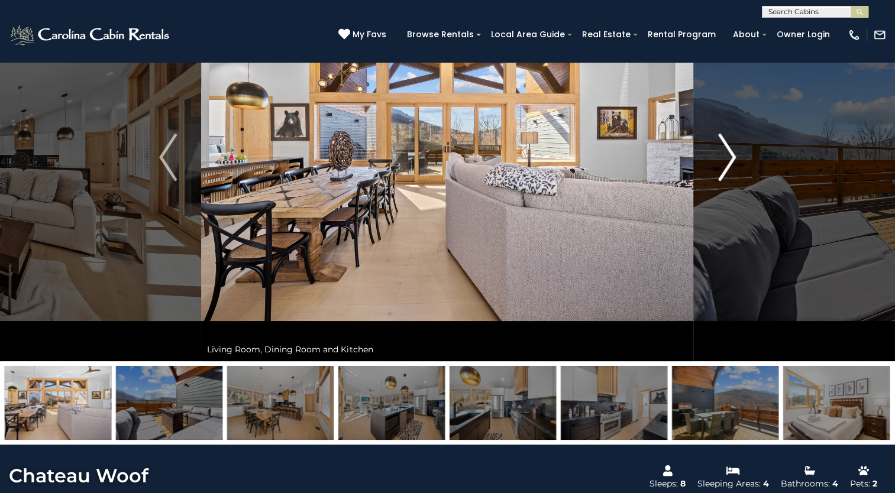
click at [726, 172] on img "Next" at bounding box center [727, 157] width 18 height 47
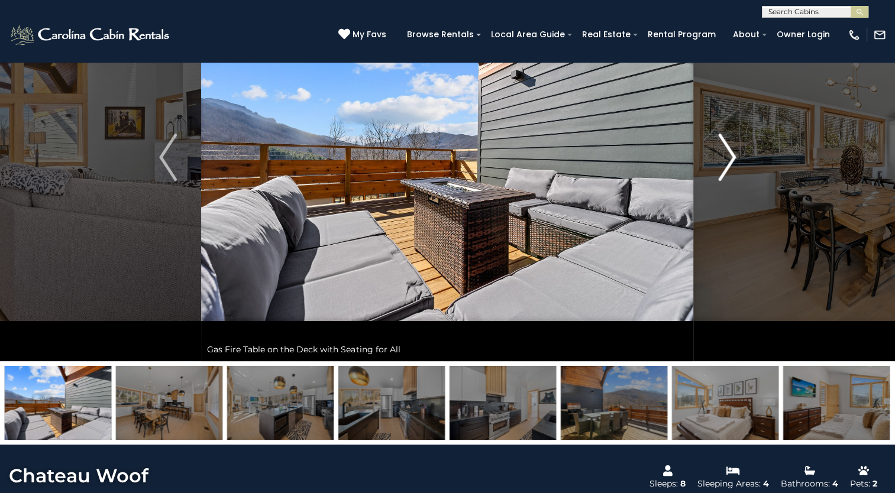
click at [726, 172] on img "Next" at bounding box center [727, 157] width 18 height 47
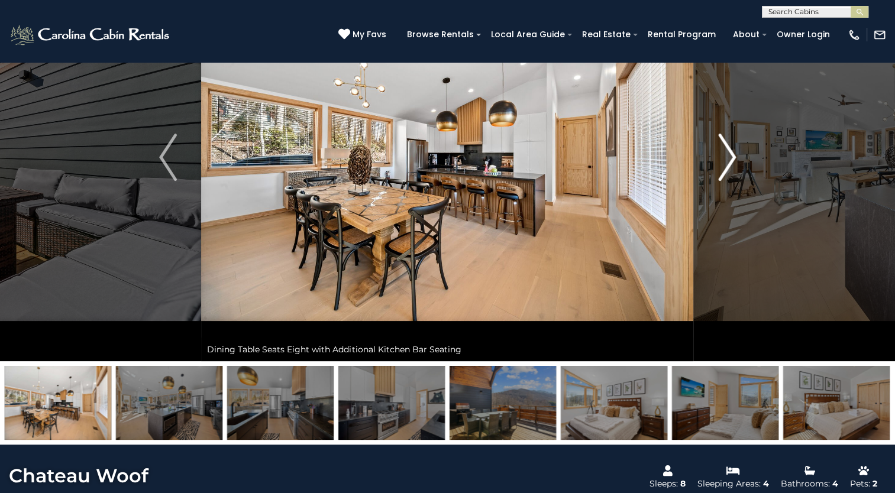
click at [726, 172] on img "Next" at bounding box center [727, 157] width 18 height 47
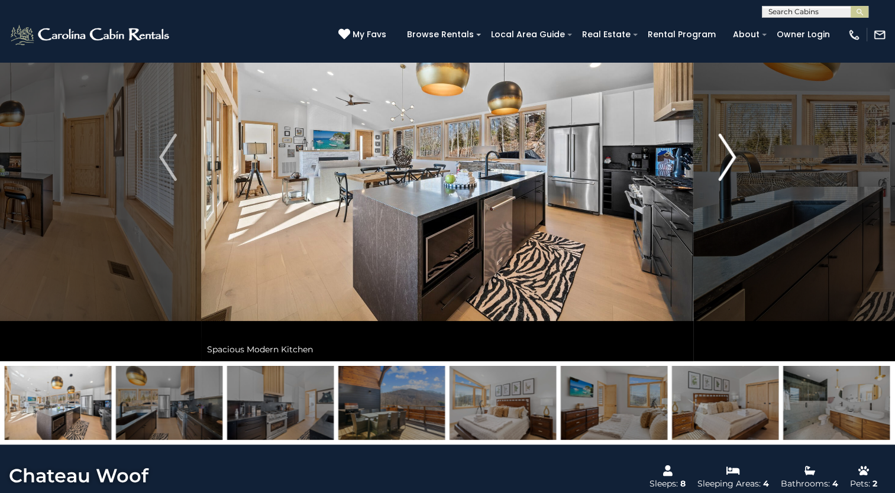
click at [726, 172] on img "Next" at bounding box center [727, 157] width 18 height 47
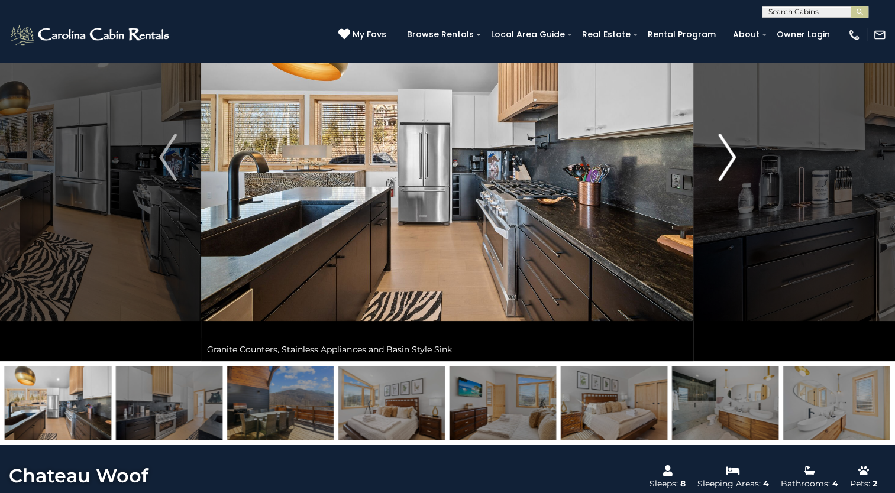
click at [726, 172] on img "Next" at bounding box center [727, 157] width 18 height 47
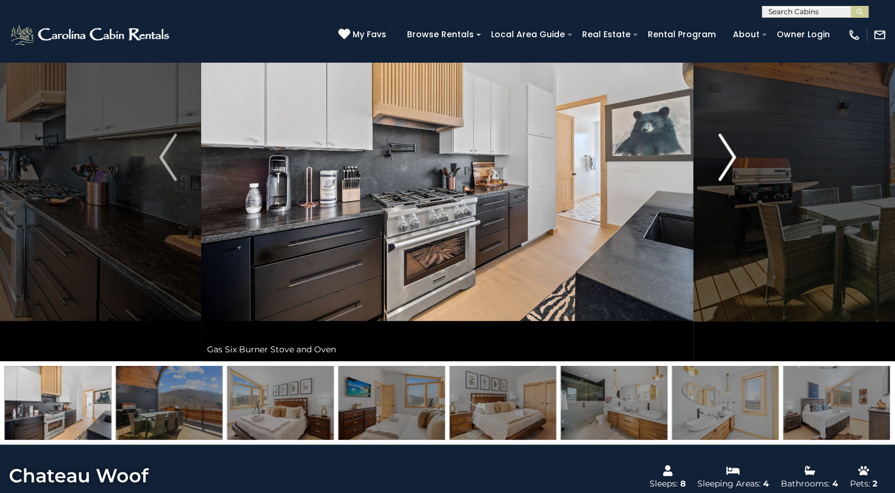
click at [726, 172] on img "Next" at bounding box center [727, 157] width 18 height 47
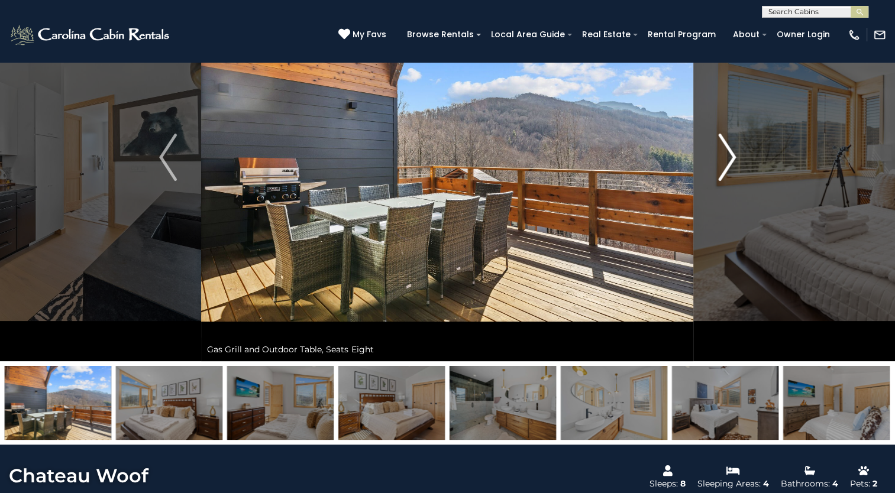
click at [726, 172] on img "Next" at bounding box center [727, 157] width 18 height 47
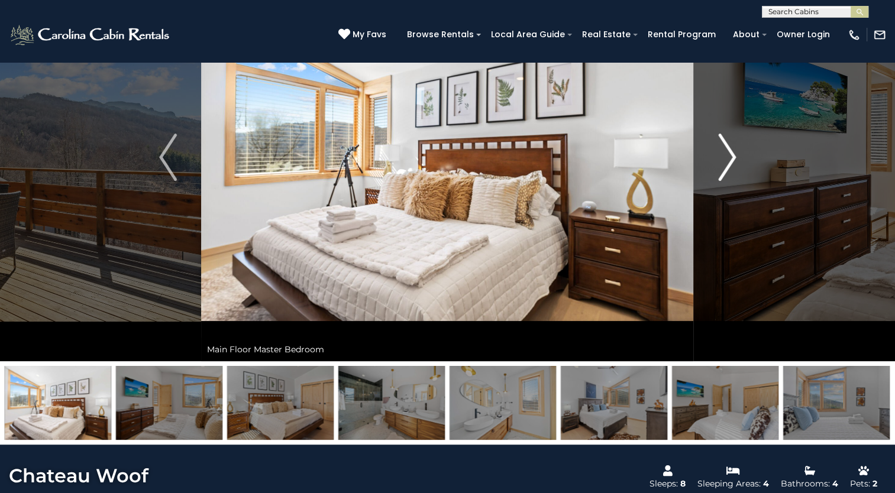
click at [726, 172] on img "Next" at bounding box center [727, 157] width 18 height 47
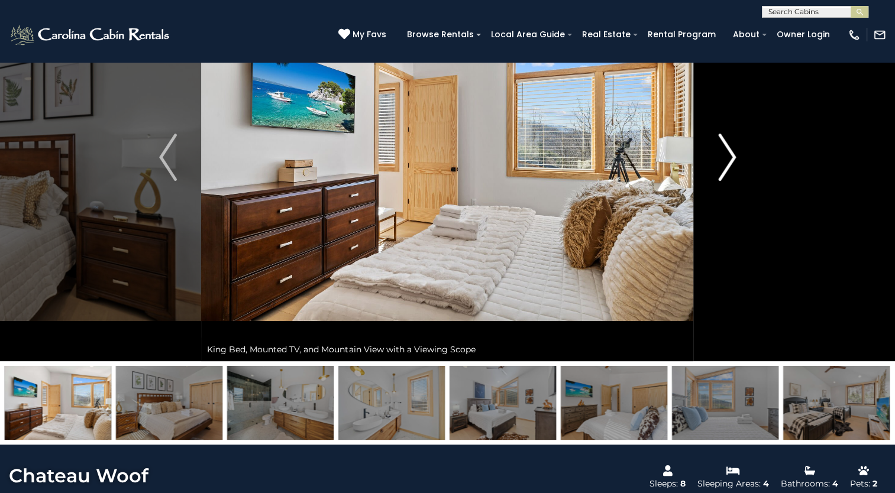
click at [726, 172] on img "Next" at bounding box center [727, 157] width 18 height 47
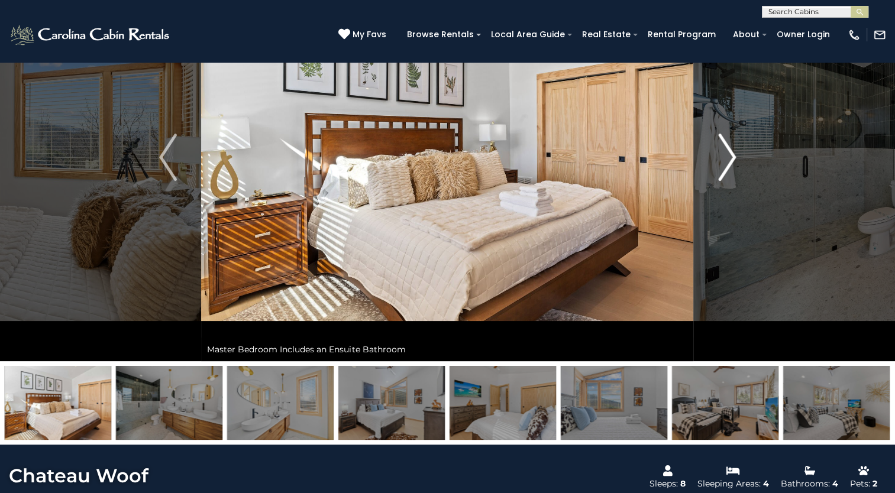
click at [726, 172] on img "Next" at bounding box center [727, 157] width 18 height 47
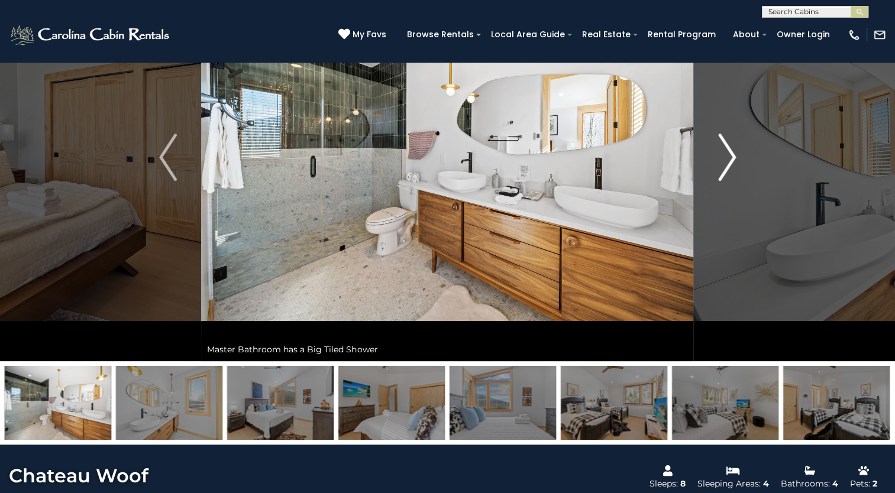
click at [726, 172] on img "Next" at bounding box center [727, 157] width 18 height 47
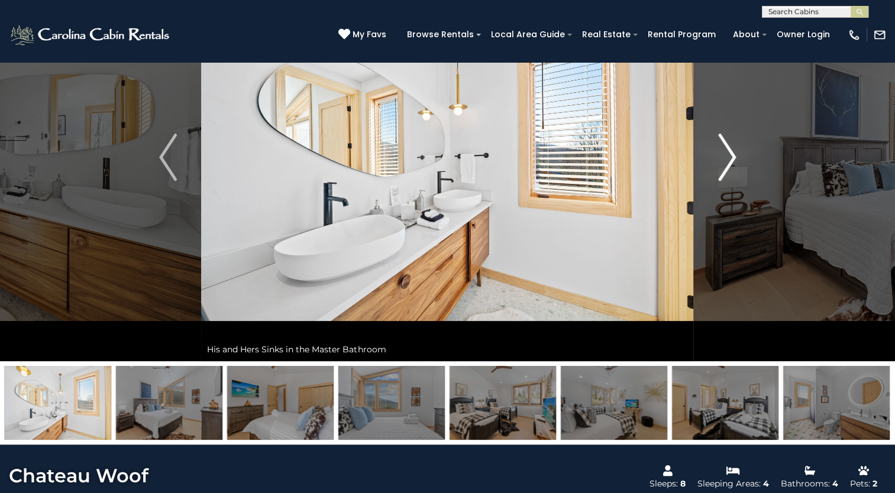
click at [726, 172] on img "Next" at bounding box center [727, 157] width 18 height 47
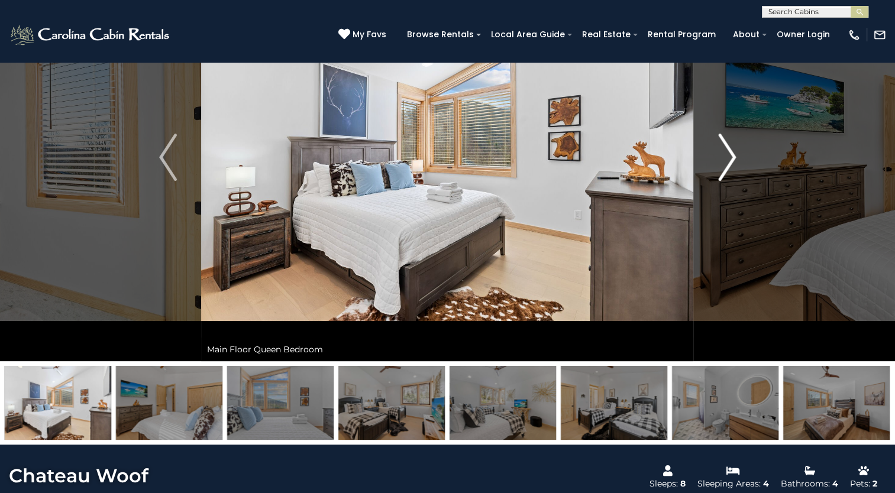
click at [726, 172] on img "Next" at bounding box center [727, 157] width 18 height 47
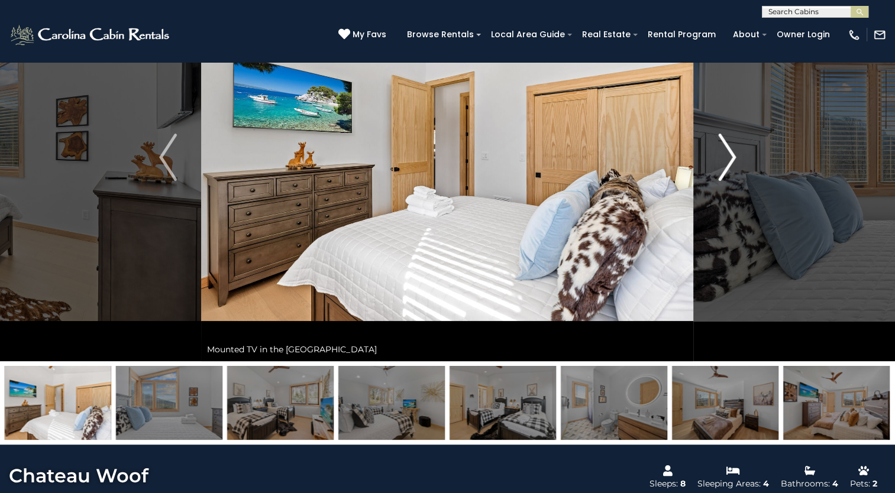
click at [726, 172] on img "Next" at bounding box center [727, 157] width 18 height 47
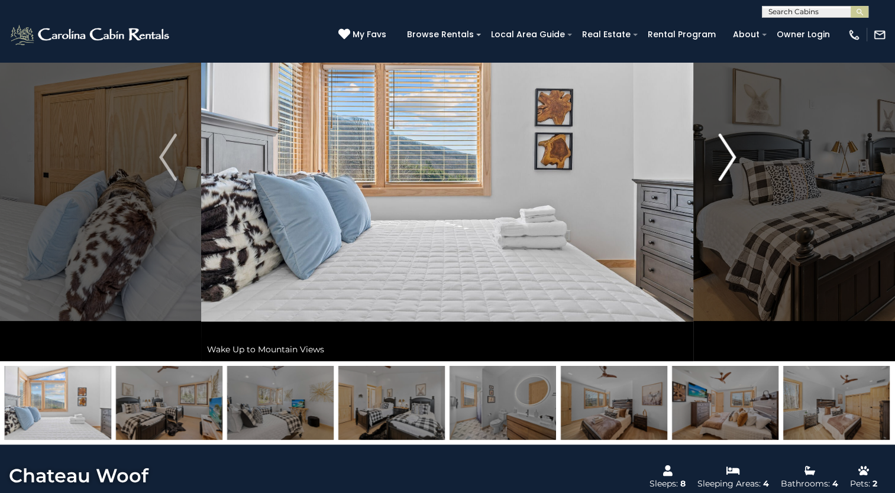
click at [726, 172] on img "Next" at bounding box center [727, 157] width 18 height 47
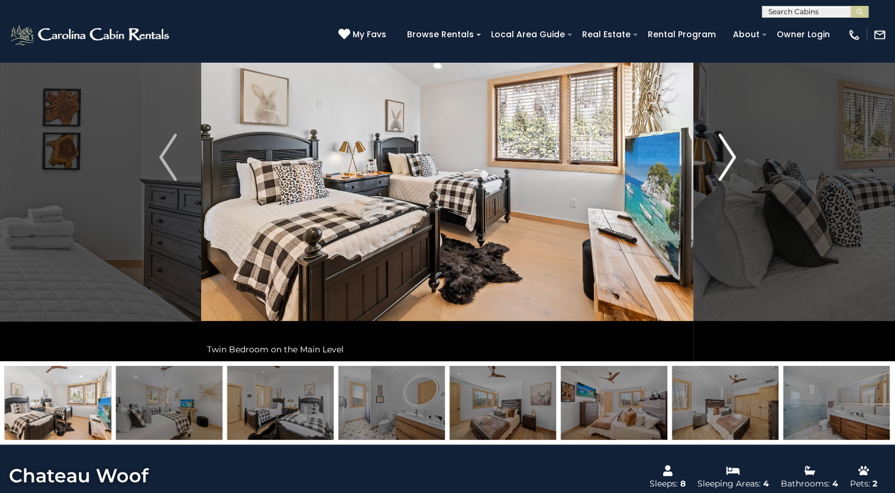
click at [726, 172] on img "Next" at bounding box center [727, 157] width 18 height 47
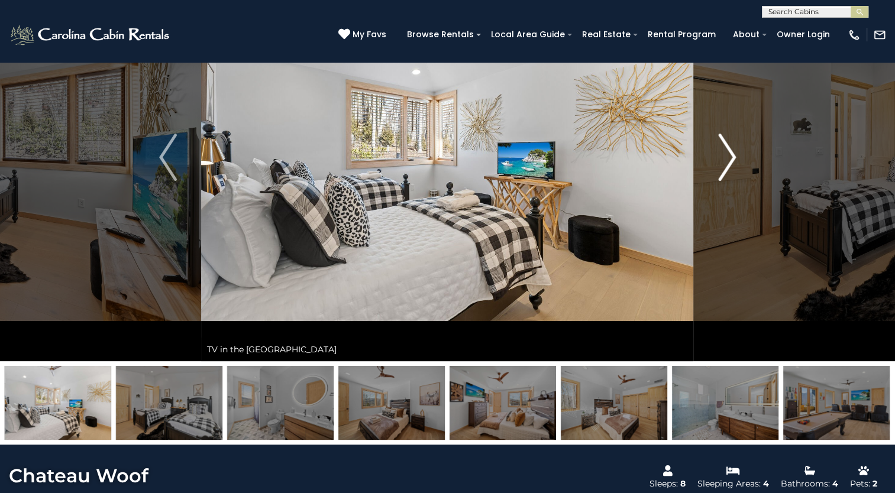
click at [726, 172] on img "Next" at bounding box center [727, 157] width 18 height 47
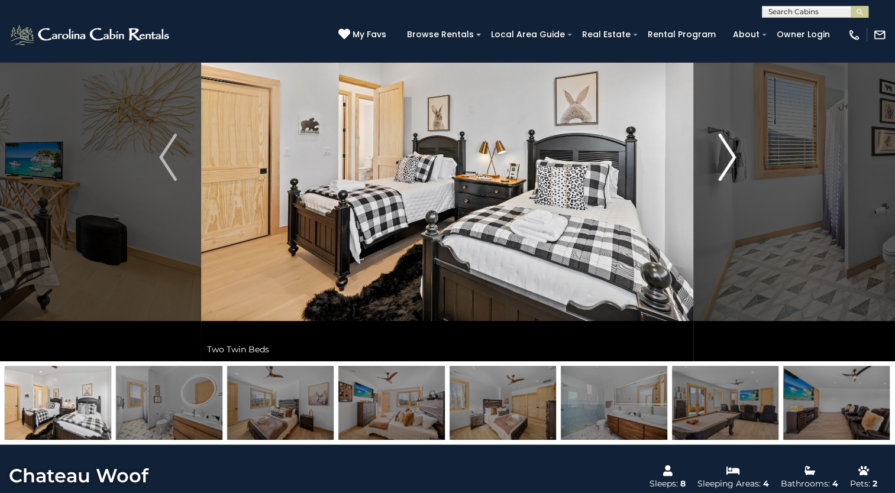
click at [726, 172] on img "Next" at bounding box center [727, 157] width 18 height 47
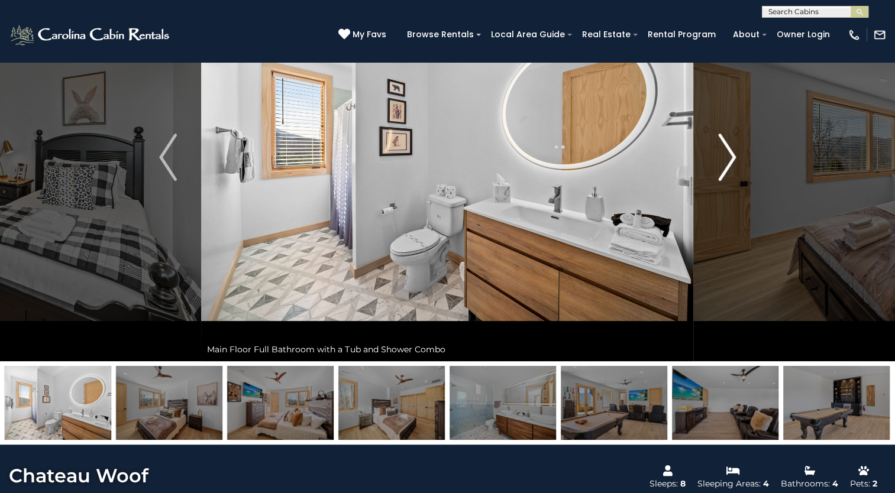
click at [726, 172] on img "Next" at bounding box center [727, 157] width 18 height 47
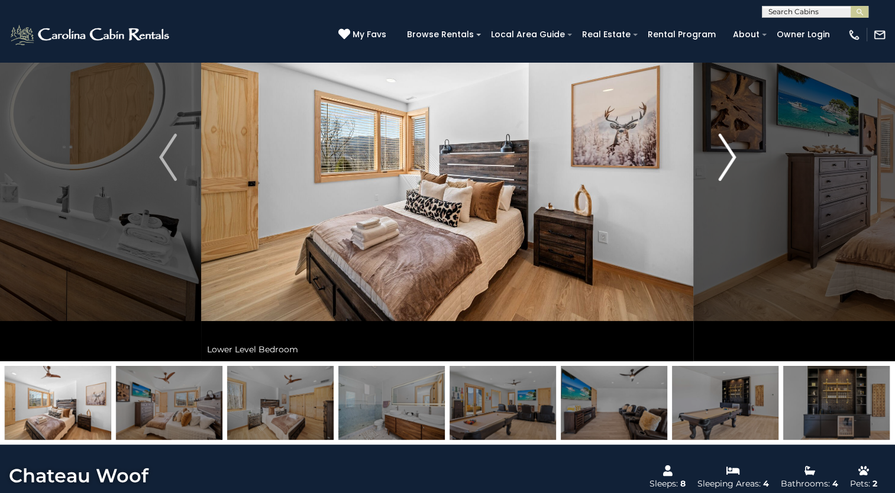
click at [726, 172] on img "Next" at bounding box center [727, 157] width 18 height 47
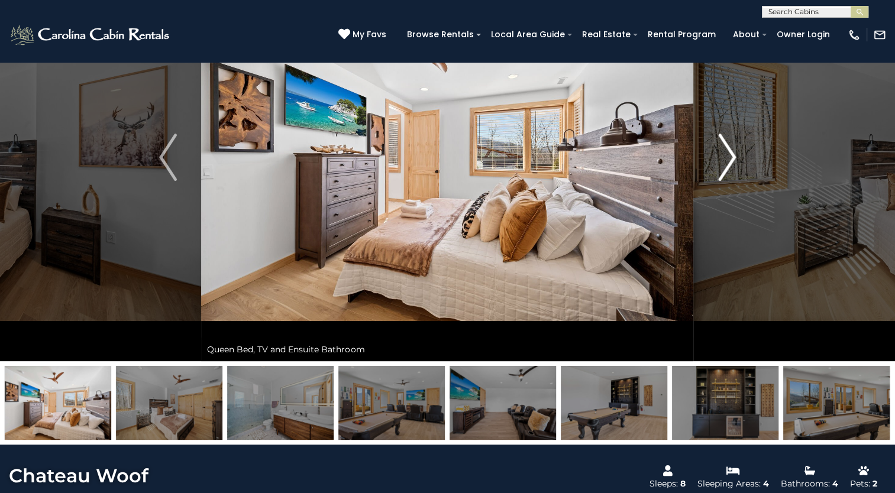
click at [726, 172] on img "Next" at bounding box center [727, 157] width 18 height 47
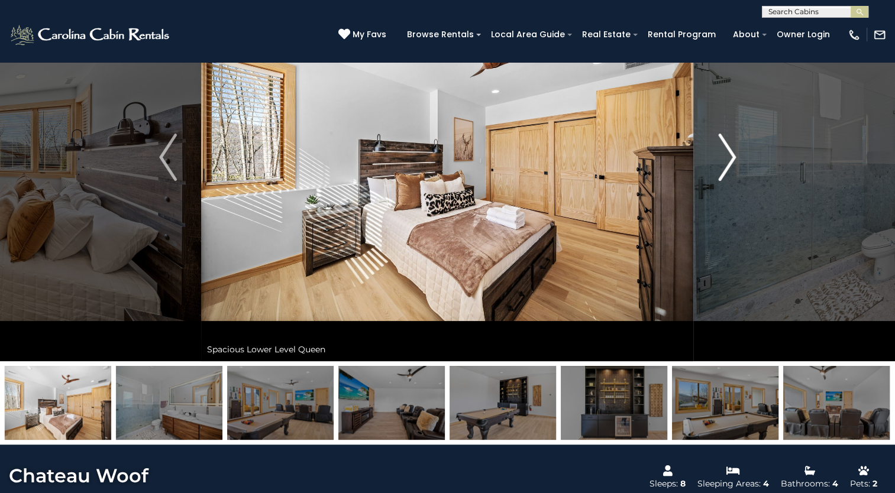
click at [726, 172] on img "Next" at bounding box center [727, 157] width 18 height 47
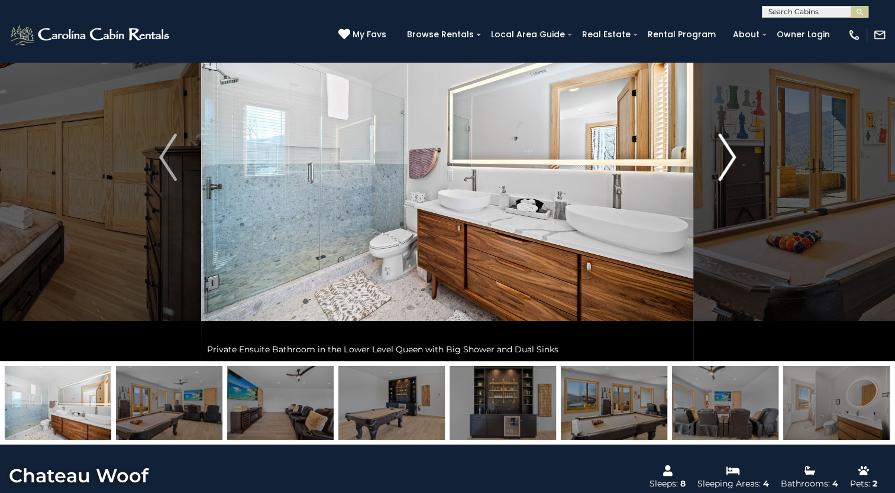
click at [726, 172] on img "Next" at bounding box center [727, 157] width 18 height 47
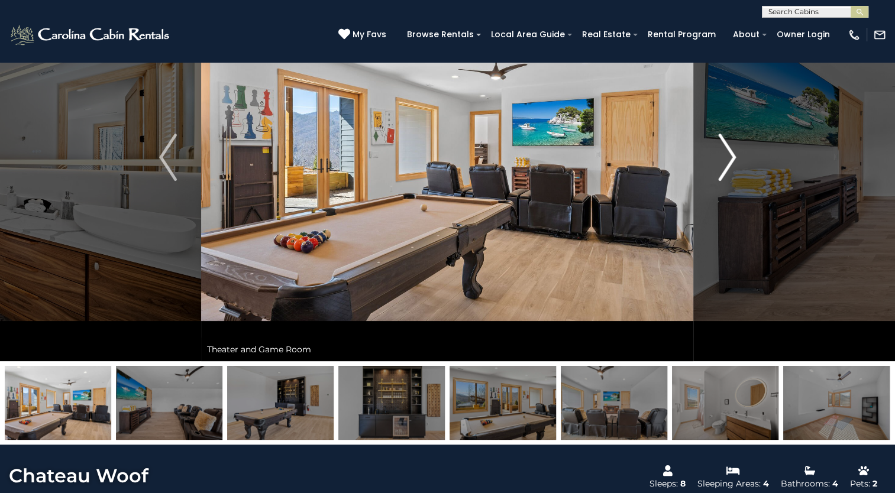
click at [726, 172] on img "Next" at bounding box center [727, 157] width 18 height 47
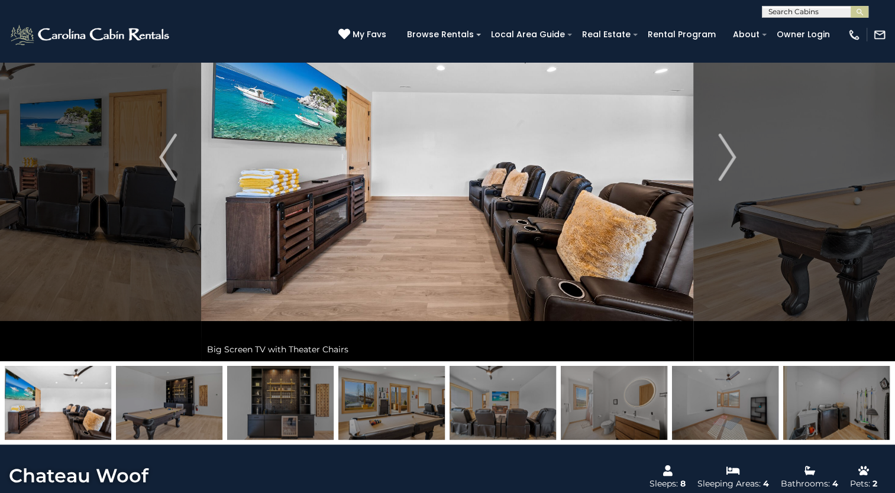
click at [493, 170] on img at bounding box center [447, 157] width 492 height 408
drag, startPoint x: 493, startPoint y: 170, endPoint x: 483, endPoint y: 167, distance: 10.1
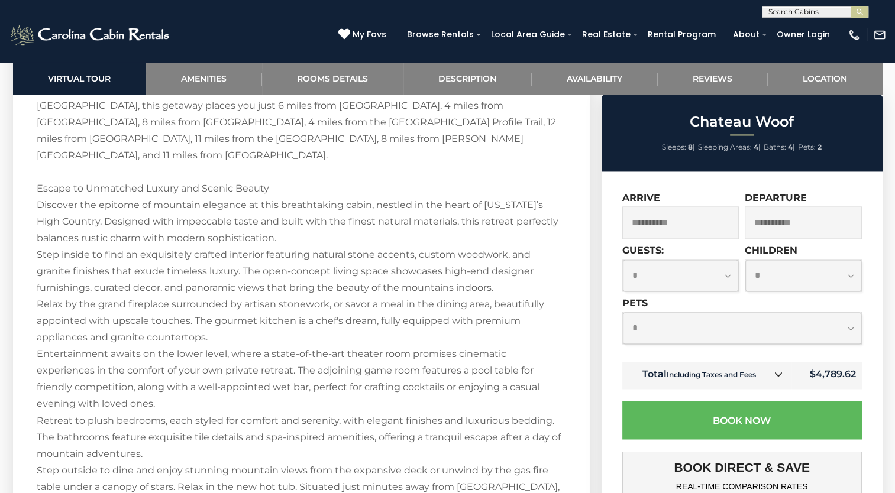
scroll to position [1841, 0]
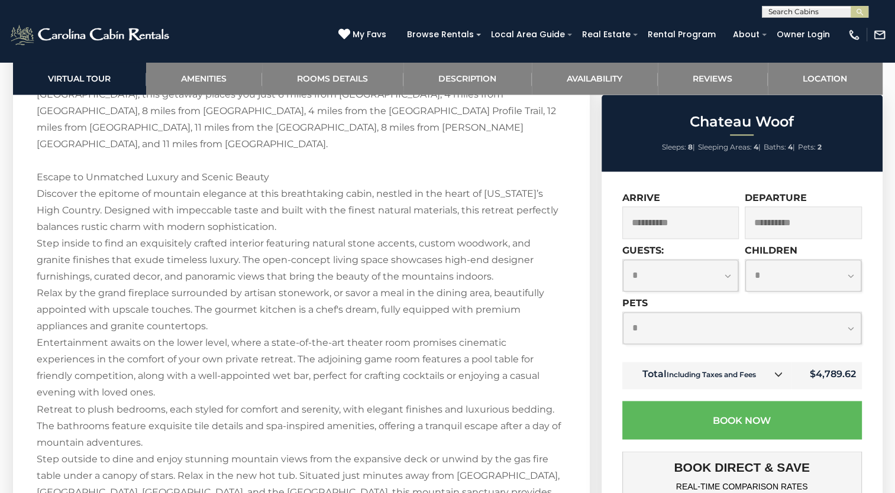
click at [326, 321] on div "Welcome to Chateau Woof! Experience mountain modern architecture and luxurious …" at bounding box center [302, 368] width 530 height 630
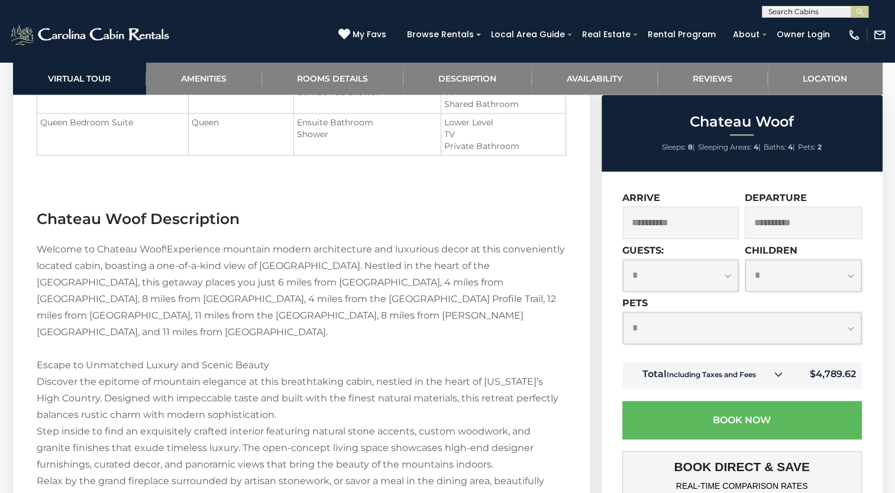
scroll to position [1652, 0]
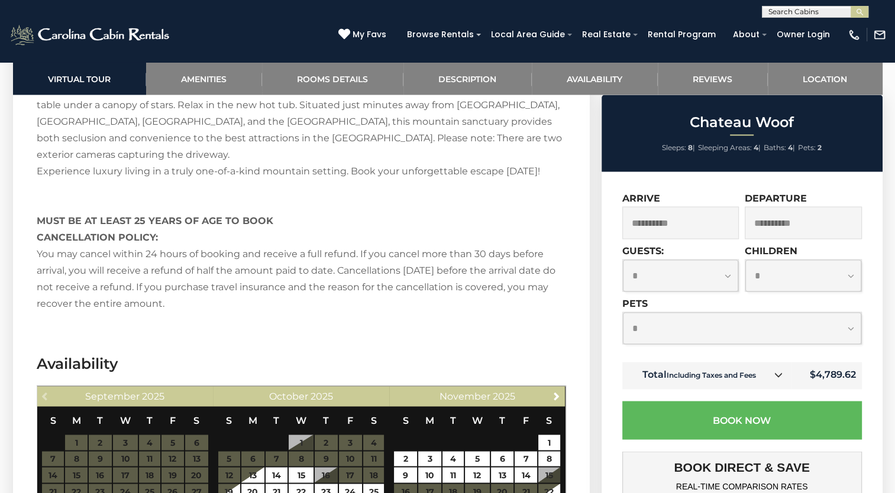
scroll to position [2220, 0]
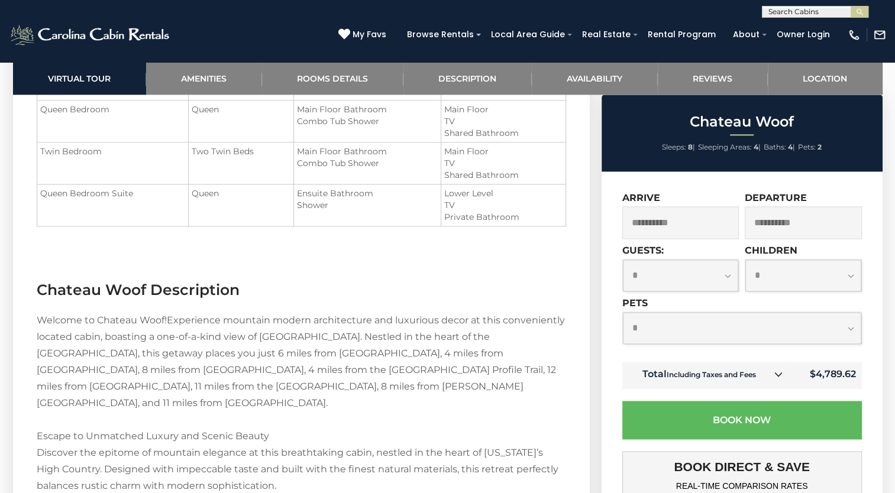
scroll to position [1628, 0]
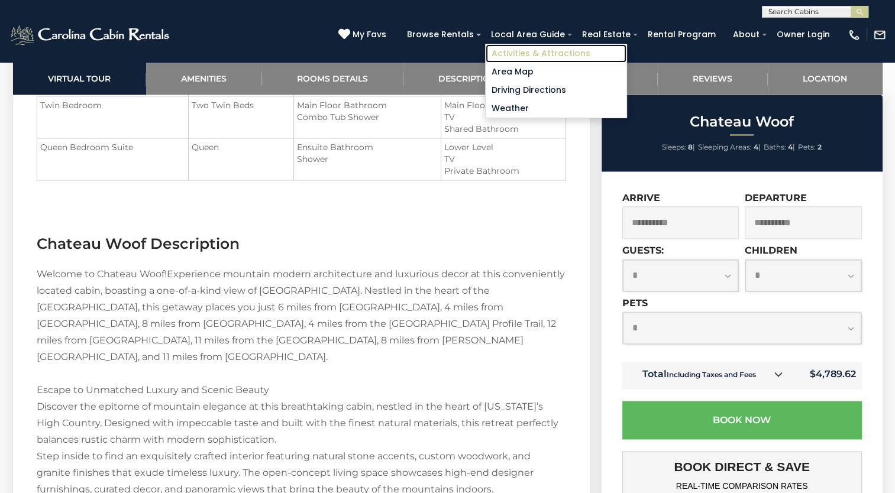
click at [542, 53] on link "Activities & Attractions" at bounding box center [556, 53] width 141 height 18
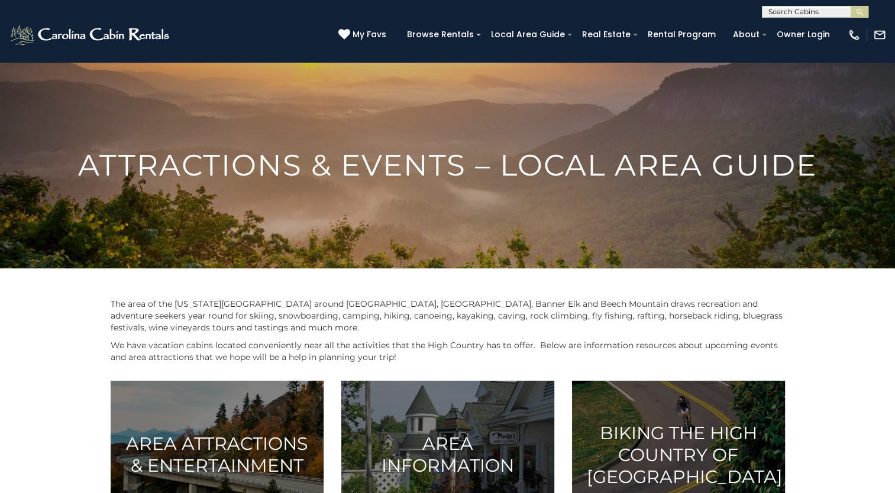
drag, startPoint x: 359, startPoint y: 322, endPoint x: 312, endPoint y: 323, distance: 46.7
click at [312, 323] on p "The area of the [US_STATE][GEOGRAPHIC_DATA] around [GEOGRAPHIC_DATA], [GEOGRAPH…" at bounding box center [448, 315] width 674 height 35
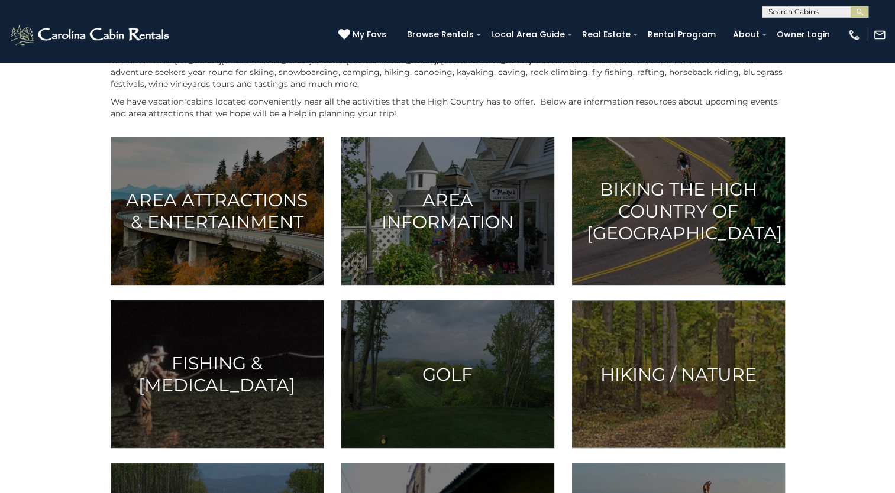
scroll to position [237, 0]
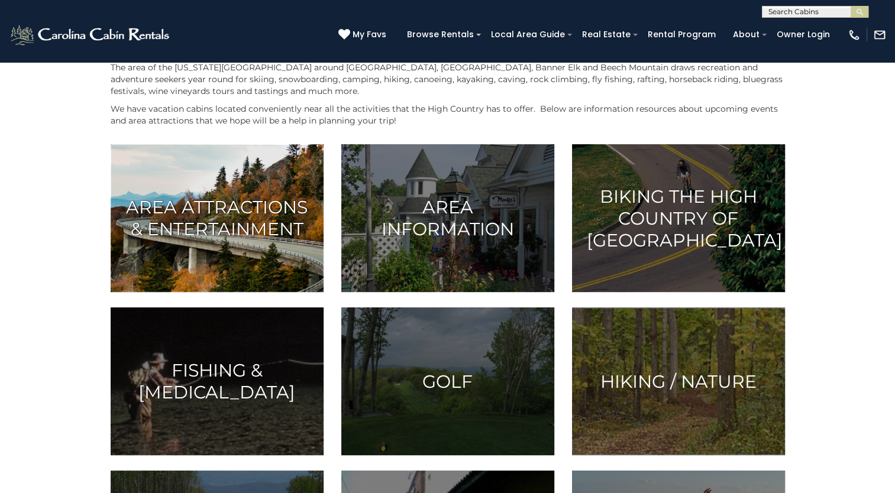
click at [207, 182] on img at bounding box center [217, 218] width 213 height 148
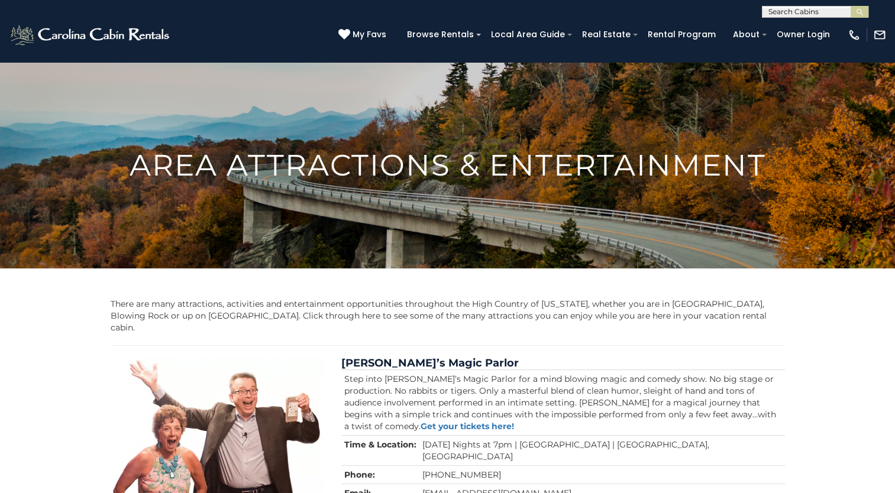
click at [463, 298] on p "There are many attractions, activities and entertainment opportunities througho…" at bounding box center [448, 315] width 674 height 35
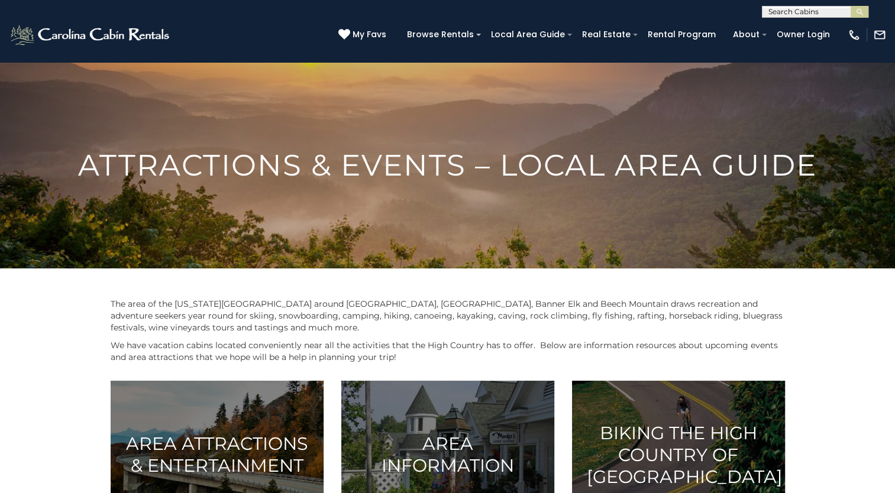
scroll to position [237, 0]
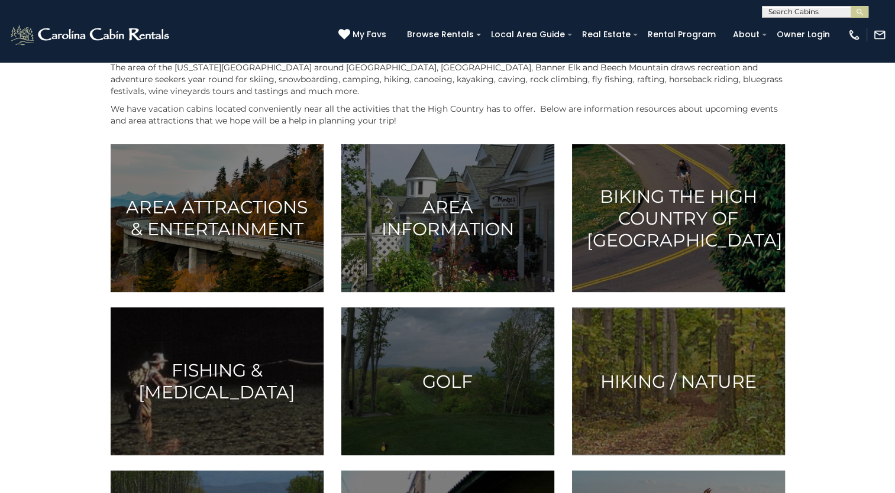
click at [456, 460] on div "Area Attractions & Entertainment Area Information" at bounding box center [448, 470] width 692 height 653
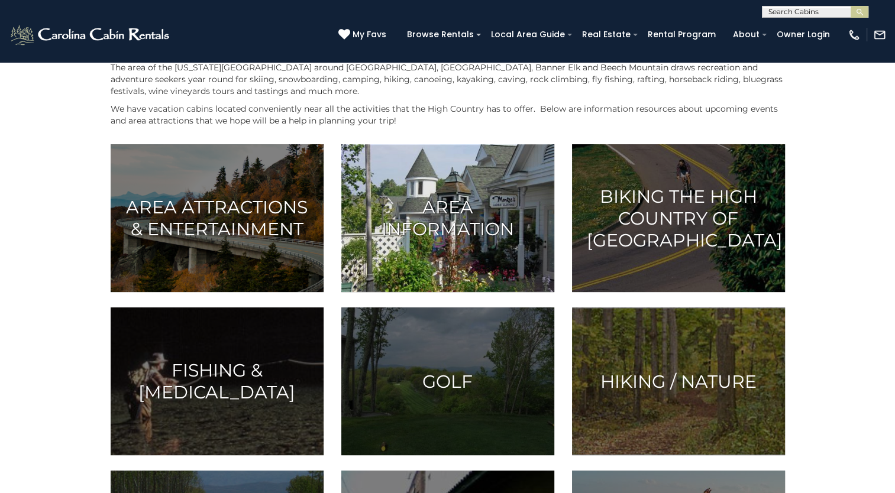
click at [436, 183] on img at bounding box center [447, 218] width 213 height 148
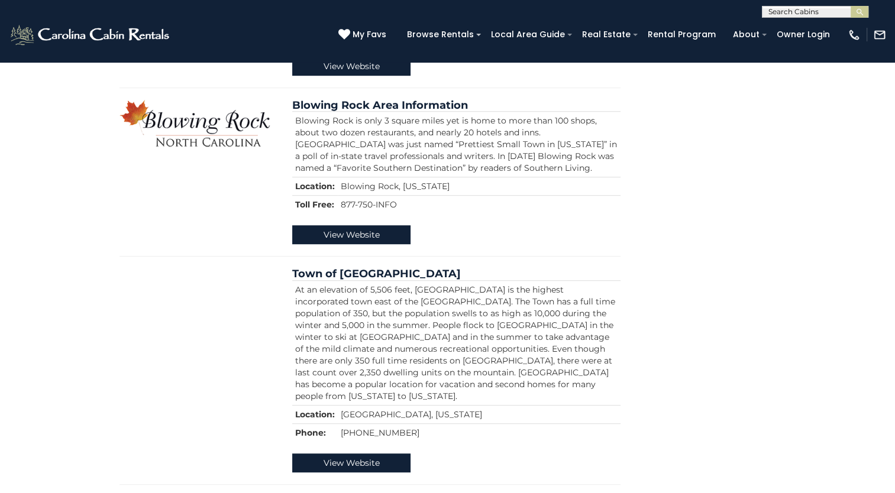
scroll to position [734, 0]
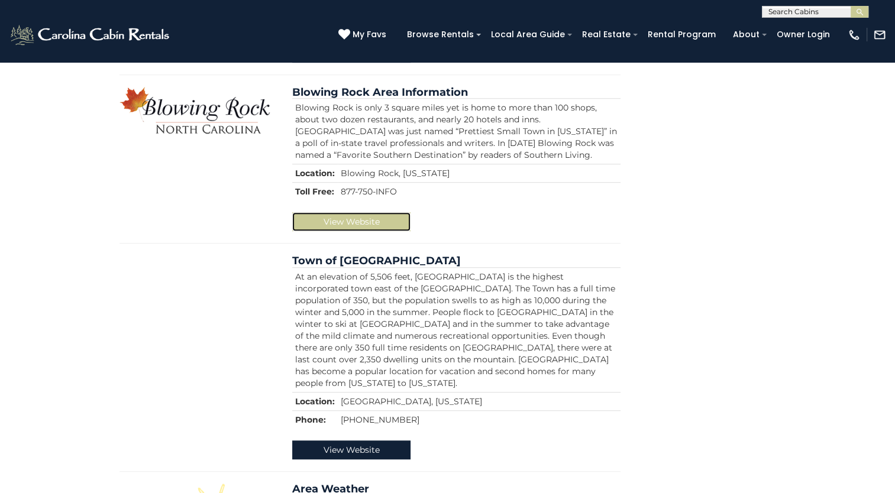
click at [351, 212] on link "View Website" at bounding box center [351, 221] width 118 height 19
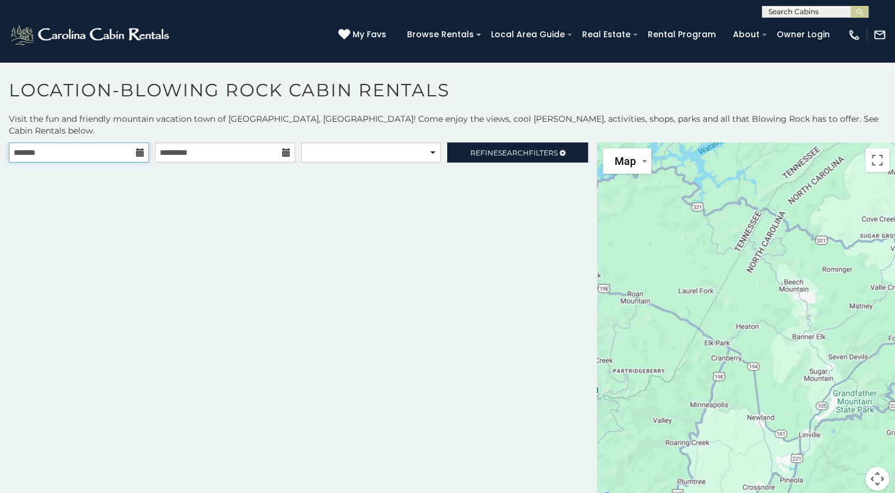
click at [137, 146] on input "text" at bounding box center [79, 153] width 140 height 20
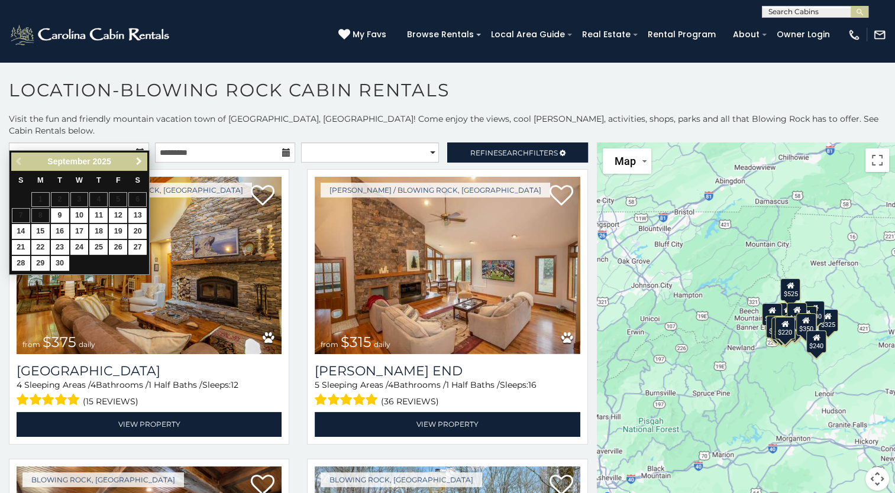
click at [138, 164] on span "Next" at bounding box center [138, 161] width 9 height 9
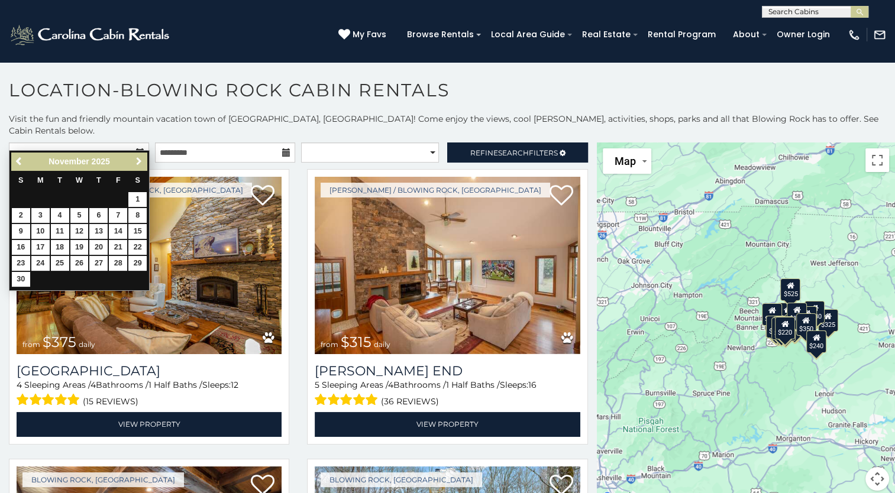
click at [138, 164] on span "Next" at bounding box center [138, 161] width 9 height 9
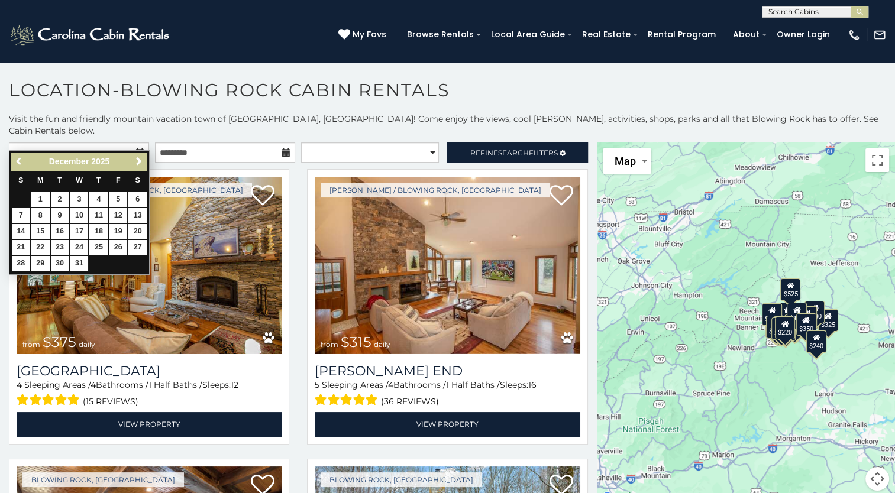
click at [18, 160] on span "Previous" at bounding box center [19, 161] width 9 height 9
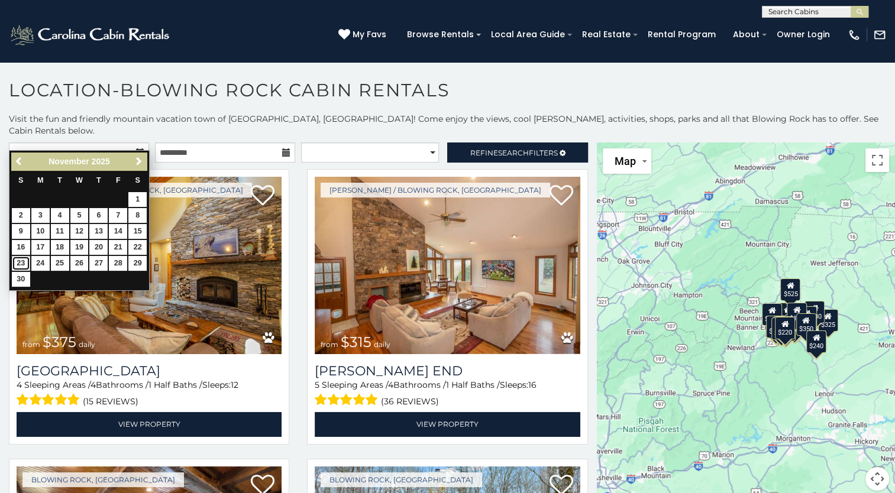
click at [25, 264] on link "23" at bounding box center [21, 263] width 18 height 15
type input "**********"
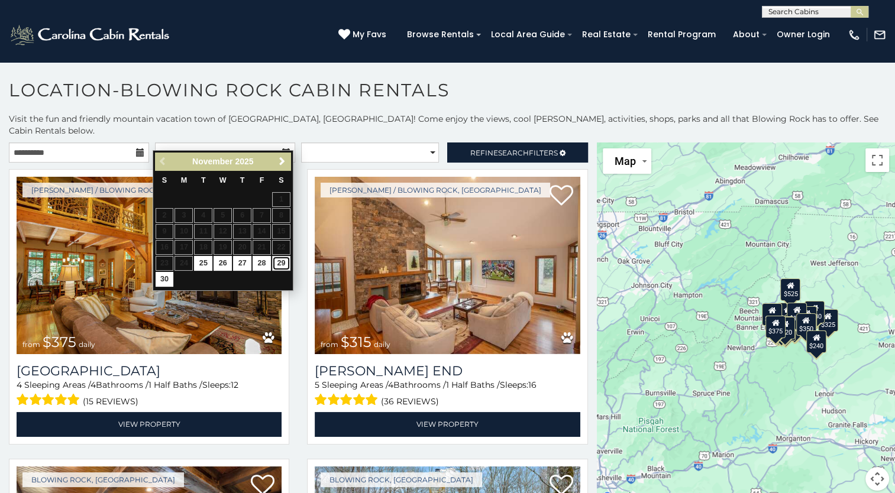
click at [279, 262] on link "29" at bounding box center [281, 263] width 18 height 15
type input "**********"
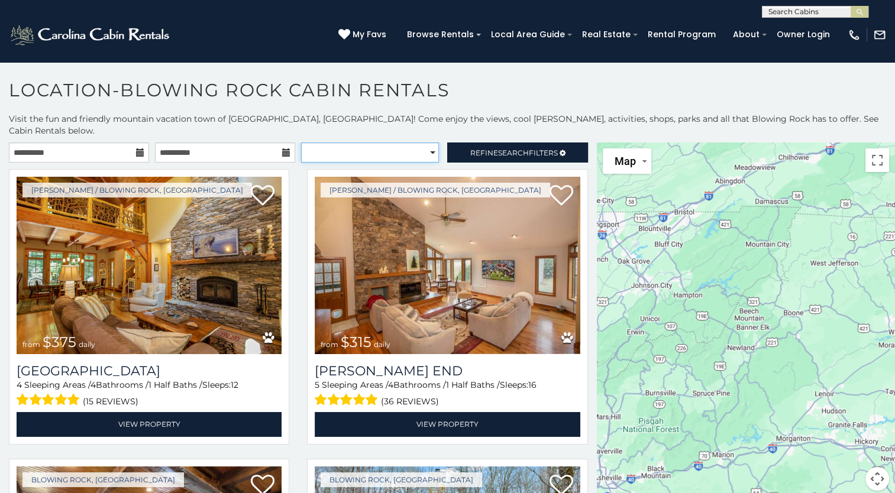
click at [395, 143] on select "**********" at bounding box center [370, 153] width 138 height 20
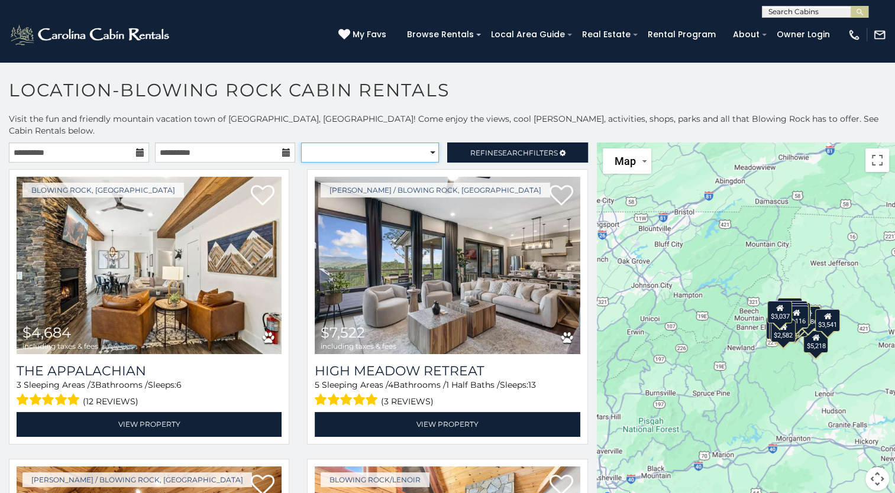
click at [395, 143] on select "**********" at bounding box center [370, 153] width 138 height 20
click at [582, 169] on div "Boone / Blowing Rock, NC $7,522 including taxes & fees High Meadow Retreat 5 Sl…" at bounding box center [447, 310] width 298 height 283
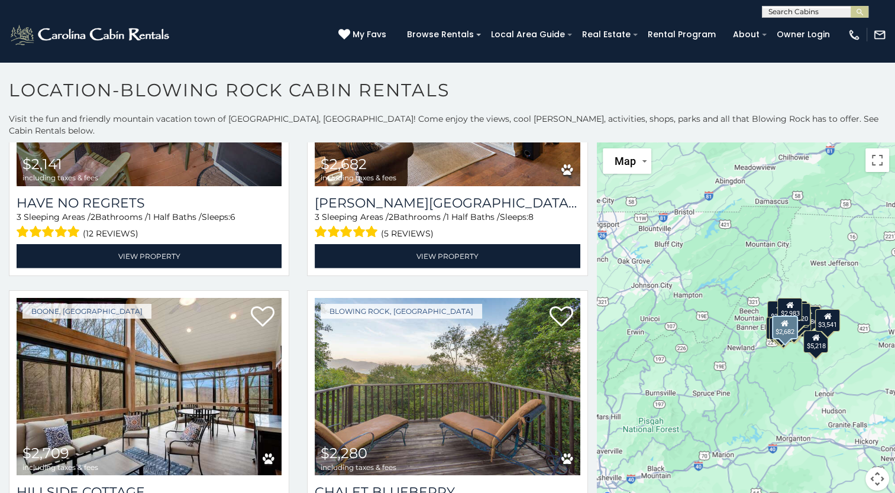
scroll to position [3148, 0]
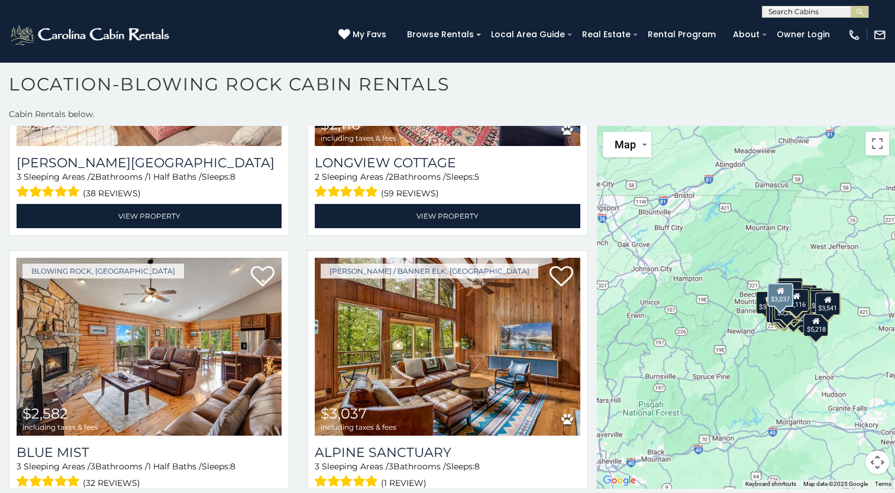
scroll to position [4004, 0]
